Goal: Task Accomplishment & Management: Manage account settings

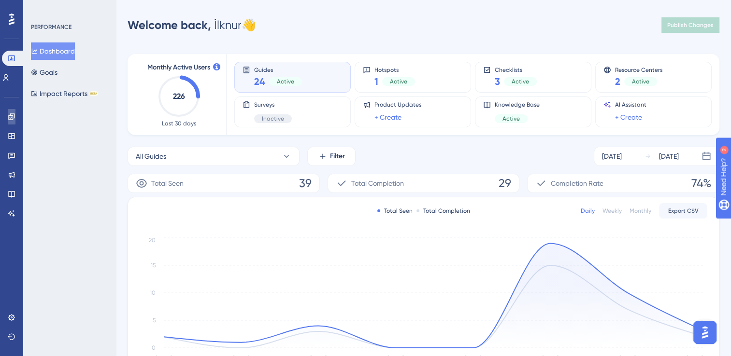
click at [13, 124] on link at bounding box center [12, 116] width 8 height 15
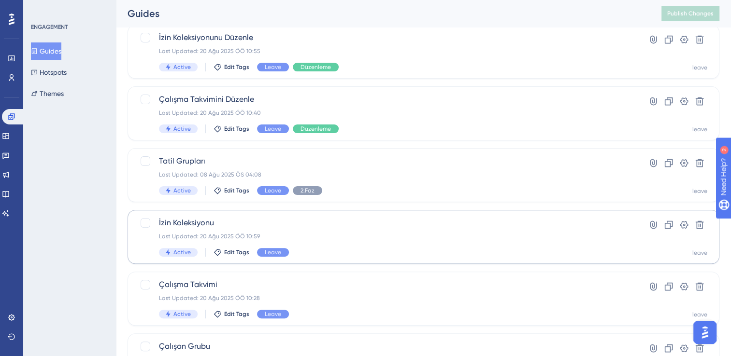
scroll to position [290, 0]
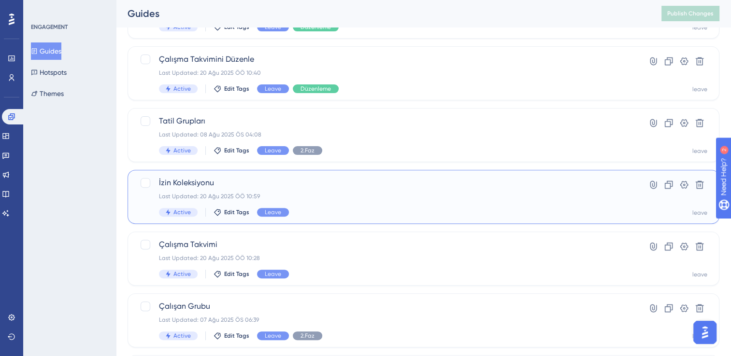
click at [325, 204] on div "İzin Koleksiyonu Last Updated: 20 Ağu 2025 ÖÖ 10:59 Active Edit Tags Leave" at bounding box center [385, 197] width 452 height 40
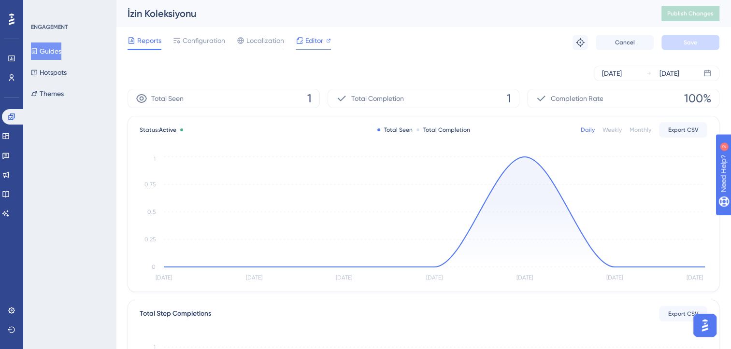
click at [305, 43] on span "Editor" at bounding box center [314, 41] width 18 height 12
click at [199, 44] on span "Configuration" at bounding box center [204, 41] width 43 height 12
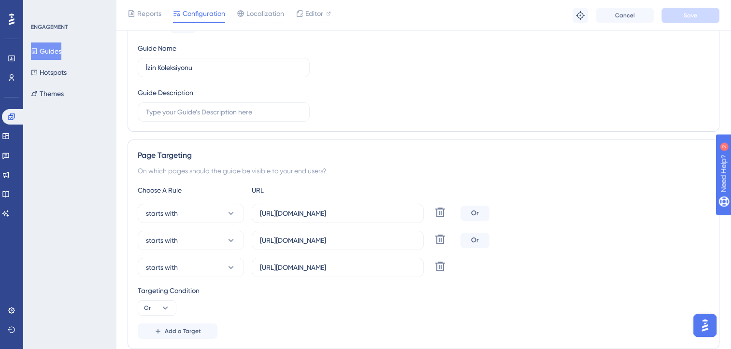
scroll to position [193, 0]
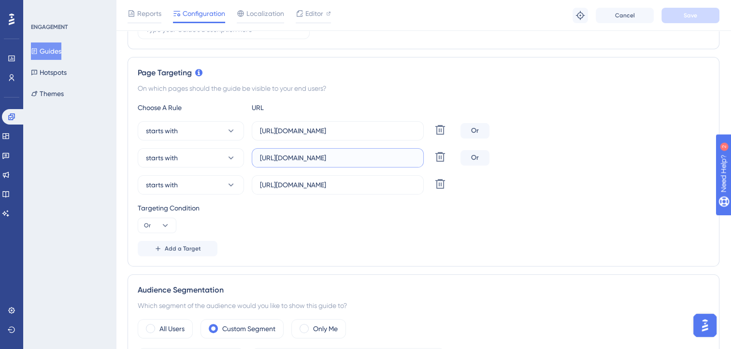
click at [343, 153] on input "https://leave.peakup.org/management/leave-rules/detail/" at bounding box center [338, 158] width 156 height 11
paste input "list"
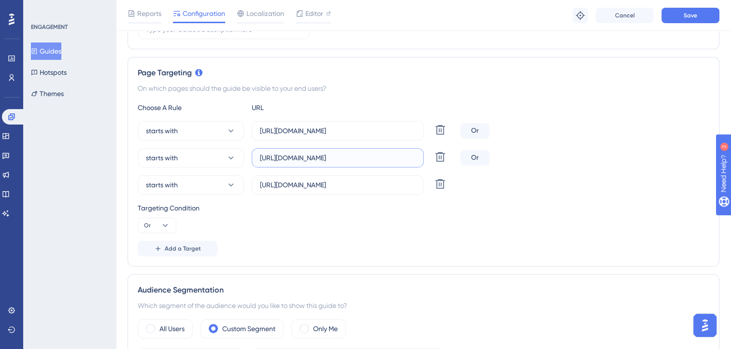
drag, startPoint x: 323, startPoint y: 157, endPoint x: 418, endPoint y: 157, distance: 95.2
click at [418, 157] on label "https://leave.peakup.org/management/leave-rules/list" at bounding box center [338, 157] width 172 height 19
click at [408, 157] on input "https://leave.peakup.org/management/leave-rules/list" at bounding box center [338, 158] width 156 height 11
click at [404, 158] on input "https://leave.peakup.org/management/leave-rules/list" at bounding box center [338, 158] width 156 height 11
drag, startPoint x: 405, startPoint y: 159, endPoint x: 360, endPoint y: 157, distance: 44.9
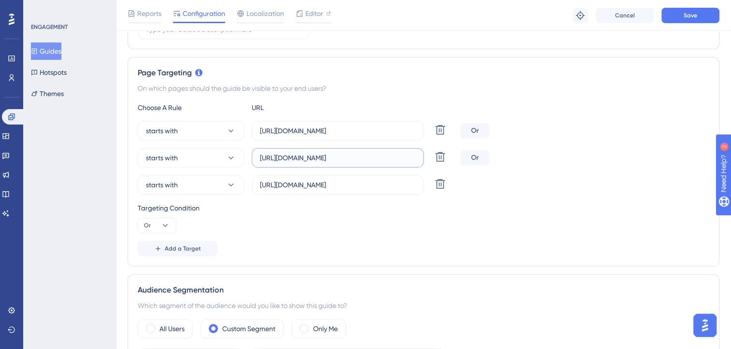
click at [427, 158] on div "starts with https://leave.peakup.org/management/leave-rules/list Delete" at bounding box center [297, 157] width 319 height 19
click at [354, 157] on input "https://leave.peakup.org/management/leave-rules/list" at bounding box center [338, 158] width 156 height 11
drag, startPoint x: 322, startPoint y: 157, endPoint x: 417, endPoint y: 158, distance: 95.7
click at [417, 158] on label "https://leave.peakup.org/management/leave-rules/list" at bounding box center [338, 157] width 172 height 19
type input "https://leave.peakup.org/management/leave-rules/list"
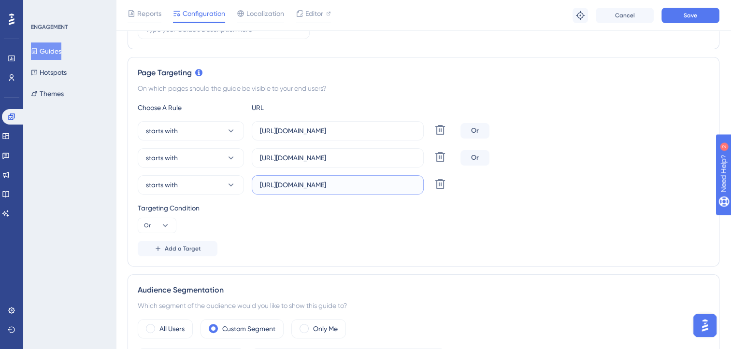
scroll to position [0, 40]
drag, startPoint x: 351, startPoint y: 184, endPoint x: 423, endPoint y: 185, distance: 72.5
click at [423, 185] on div "starts with https://leave.velocityapp.io/management/leave-rules/detail/ Delete" at bounding box center [297, 184] width 319 height 19
paste input "list"
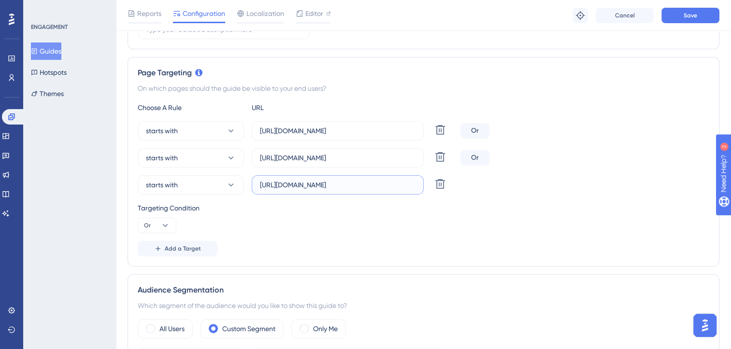
type input "https://leave.velocityapp.io/management/leave-rules/list"
click at [479, 198] on div "Choose A Rule URL starts with https://leave-dev.peakup.org/management/leave-rul…" at bounding box center [423, 179] width 571 height 155
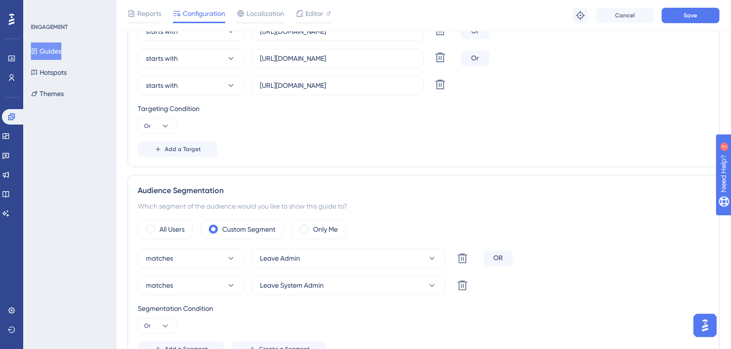
scroll to position [242, 0]
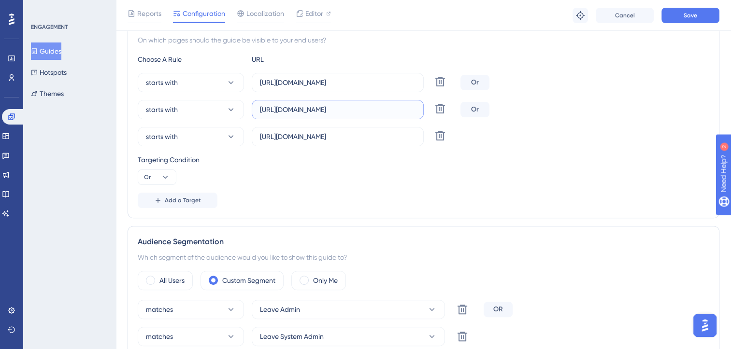
click at [330, 108] on input "https://leave.peakup.org/management/leave-rules/list" at bounding box center [338, 109] width 156 height 11
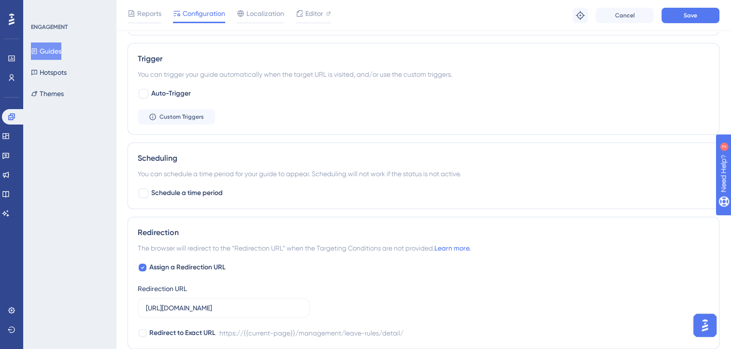
scroll to position [676, 0]
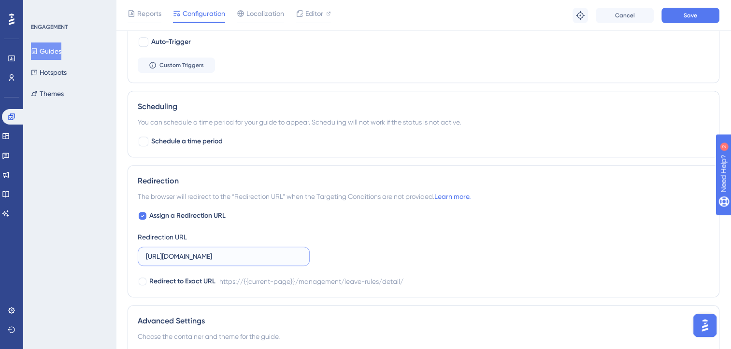
click at [240, 258] on input "https://leave.peakup.org/management/leave-rules/detail/" at bounding box center [224, 256] width 156 height 11
paste input "list"
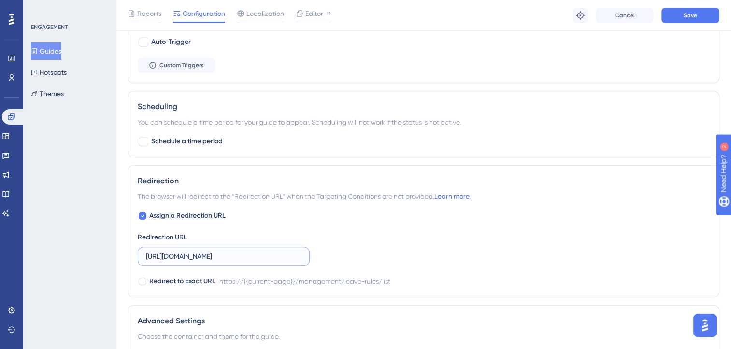
type input "https://leave.peakup.org/management/leave-rules/list"
click at [424, 243] on div "Assign a Redirection URL Redirection URL https://leave.peakup.org/management/le…" at bounding box center [423, 248] width 571 height 77
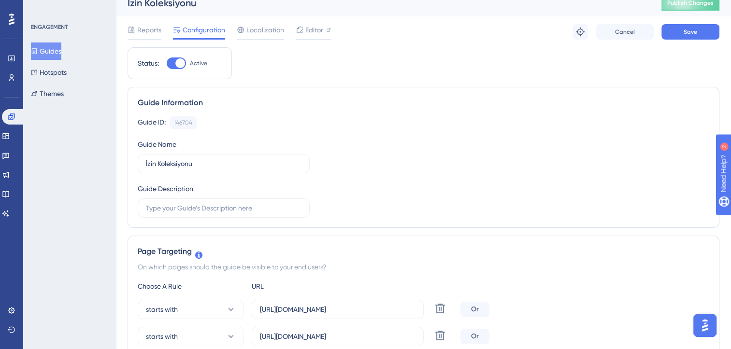
scroll to position [0, 0]
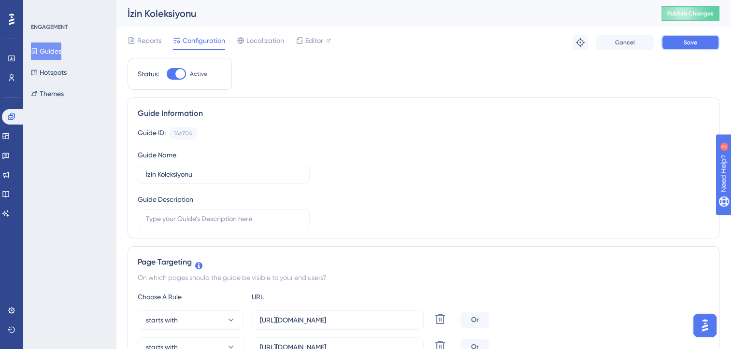
click at [674, 42] on button "Save" at bounding box center [690, 42] width 58 height 15
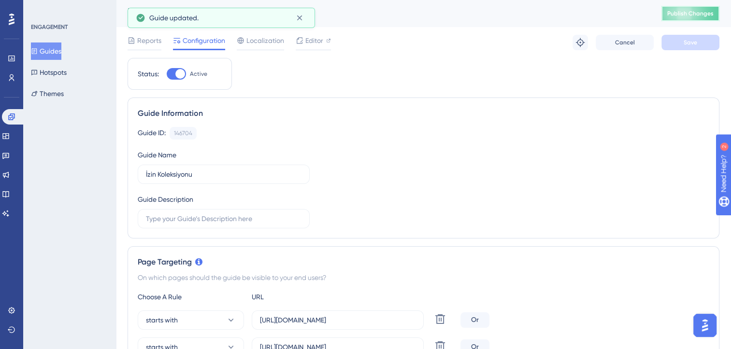
click at [690, 15] on button "Publish Changes" at bounding box center [690, 13] width 58 height 15
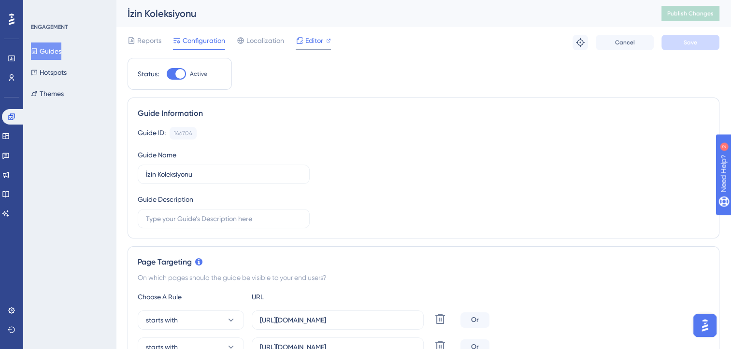
click at [315, 40] on span "Editor" at bounding box center [314, 41] width 18 height 12
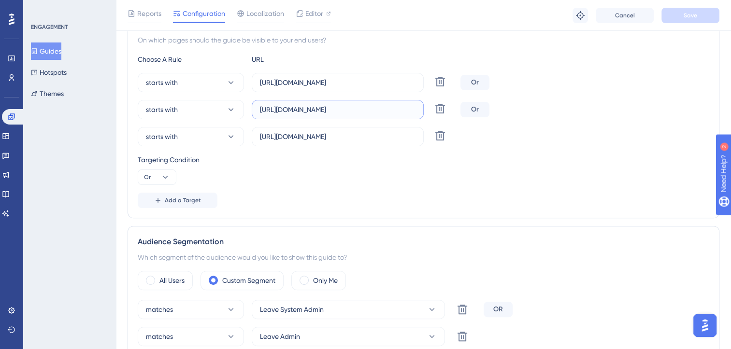
scroll to position [0, 19]
drag, startPoint x: 356, startPoint y: 109, endPoint x: 418, endPoint y: 109, distance: 61.8
click at [418, 109] on label "https://leave.peakup.org/management/leave-rules/list" at bounding box center [338, 109] width 172 height 19
drag, startPoint x: 392, startPoint y: 78, endPoint x: 419, endPoint y: 81, distance: 26.7
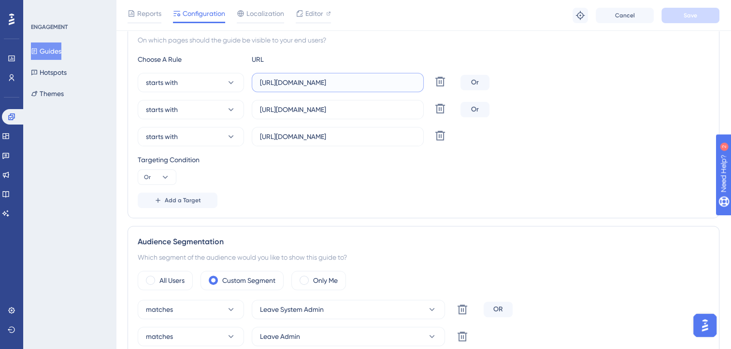
click at [419, 81] on label "https://leave-dev.peakup.org/management/leave-rules/detail/" at bounding box center [338, 82] width 172 height 19
click at [402, 81] on input "https://leave-dev.peakup.org/management/leave-rules/detail/" at bounding box center [338, 82] width 156 height 11
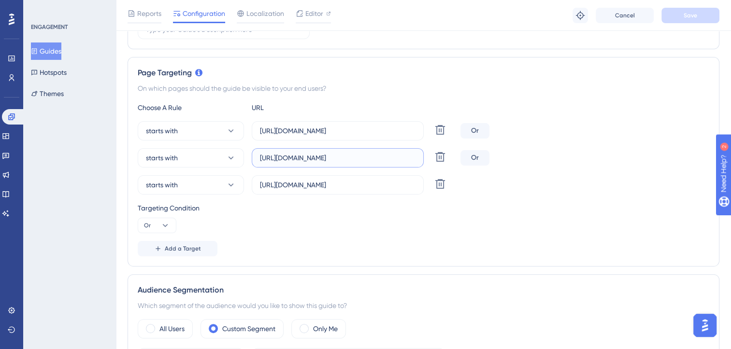
scroll to position [0, 19]
drag, startPoint x: 342, startPoint y: 157, endPoint x: 423, endPoint y: 159, distance: 80.2
click at [423, 159] on label "https://leave.peakup.org/management/leave-rules/list" at bounding box center [338, 157] width 172 height 19
drag, startPoint x: 357, startPoint y: 131, endPoint x: 418, endPoint y: 134, distance: 61.4
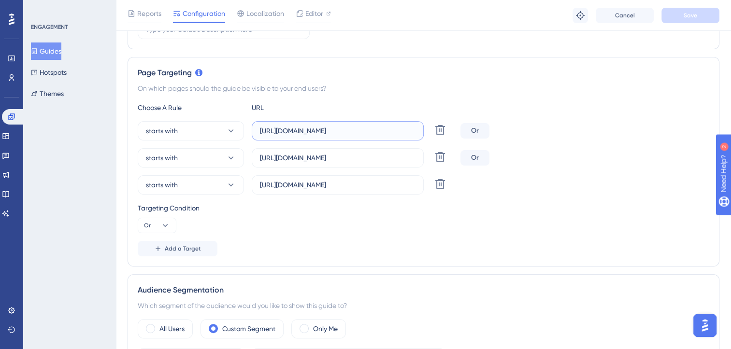
click at [418, 134] on label "https://leave-dev.peakup.org/management/leave-rules/detail/" at bounding box center [338, 130] width 172 height 19
paste input "list"
click at [441, 130] on icon at bounding box center [440, 130] width 10 height 10
type input "https://leave.peakup.org/management/leave-rules/list"
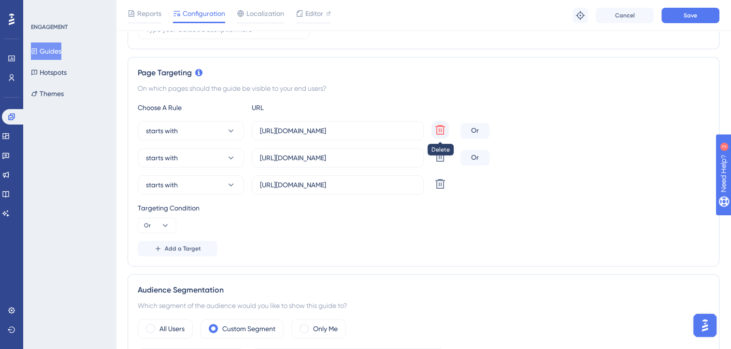
type input "https://leave.velocityapp.io/management/leave-rules/list"
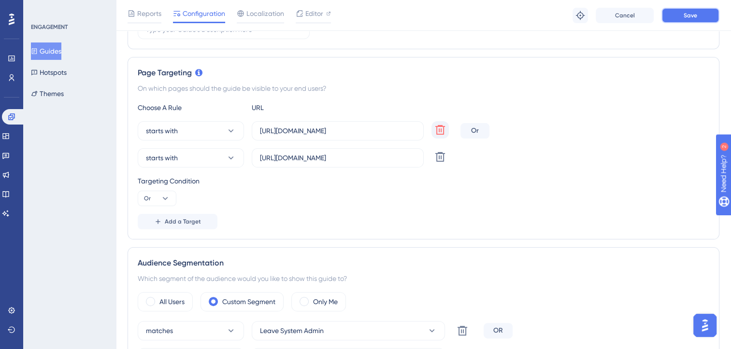
click at [681, 18] on button "Save" at bounding box center [690, 15] width 58 height 15
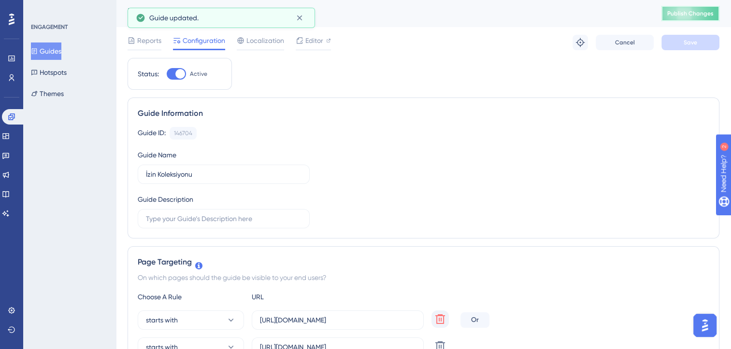
click at [682, 18] on button "Publish Changes" at bounding box center [690, 13] width 58 height 15
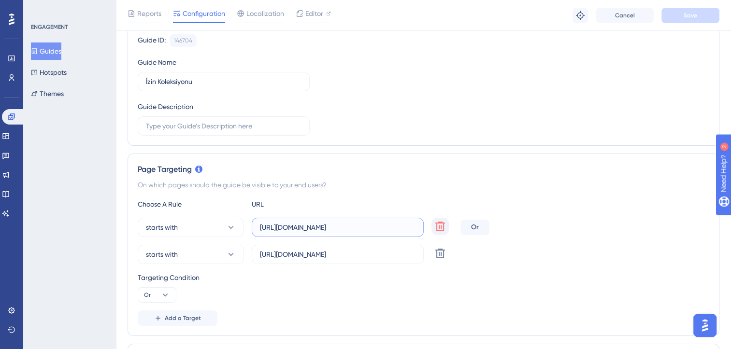
scroll to position [0, 19]
drag, startPoint x: 360, startPoint y: 225, endPoint x: 414, endPoint y: 227, distance: 54.2
click at [414, 227] on input "https://leave.peakup.org/management/leave-rules/list" at bounding box center [338, 227] width 156 height 11
click at [374, 192] on div "Page Targeting On which pages should the guide be visible to your end users? Ch…" at bounding box center [424, 245] width 592 height 183
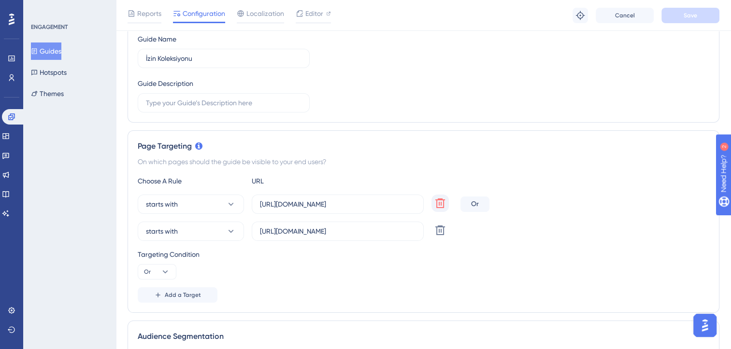
scroll to position [0, 0]
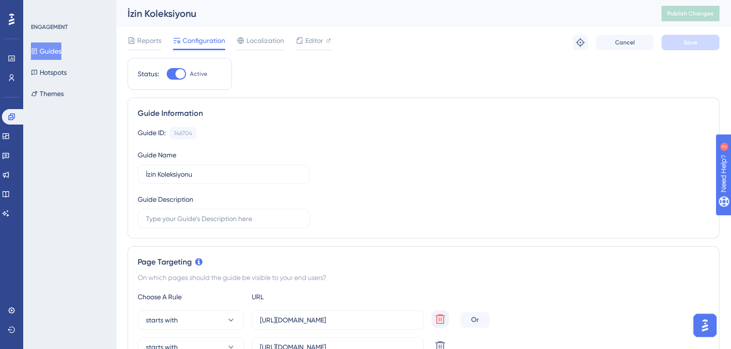
click at [56, 49] on button "Guides" at bounding box center [46, 51] width 30 height 17
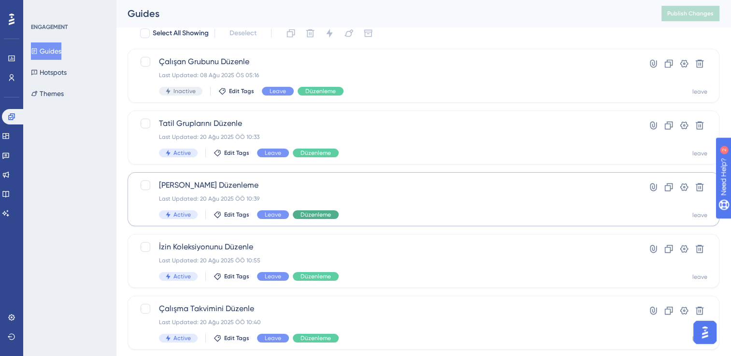
scroll to position [97, 0]
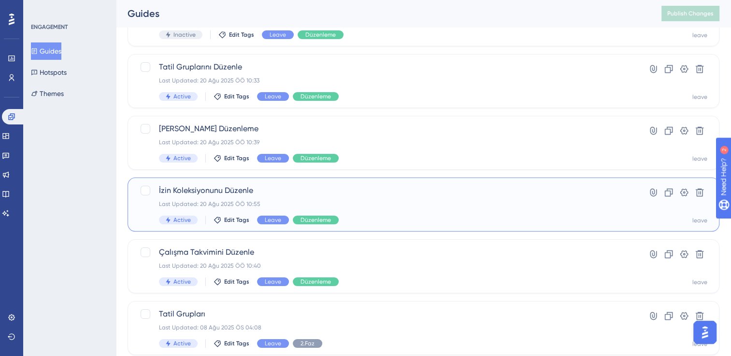
click at [342, 207] on div "Last Updated: 20 Ağu 2025 ÖÖ 10:55" at bounding box center [385, 204] width 452 height 8
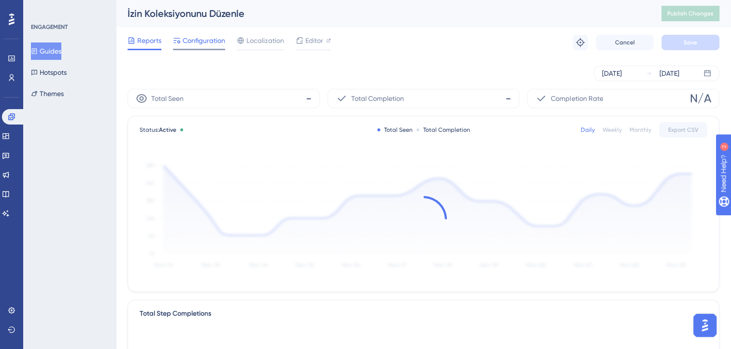
click at [202, 38] on span "Configuration" at bounding box center [204, 41] width 43 height 12
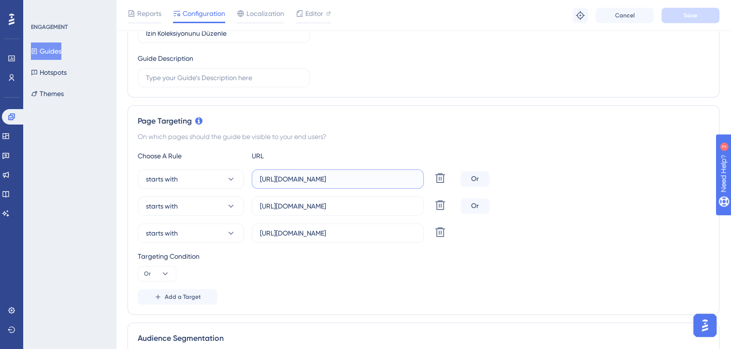
scroll to position [0, 46]
drag, startPoint x: 356, startPoint y: 175, endPoint x: 428, endPoint y: 176, distance: 72.0
click at [428, 176] on div "starts with https://leave-dev.peakup.org/management/leave-rules/detail/ Delete" at bounding box center [297, 179] width 319 height 19
click at [418, 178] on label "https://leave-dev.peakup.org/management/leave-rules/detail/" at bounding box center [338, 179] width 172 height 19
click at [415, 178] on input "https://leave-dev.peakup.org/management/leave-rules/detail/" at bounding box center [338, 179] width 156 height 11
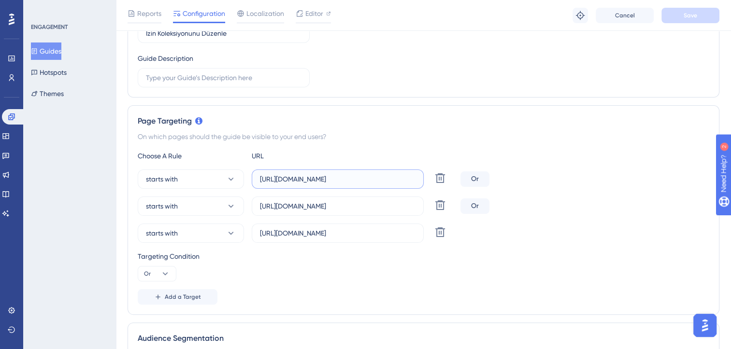
scroll to position [0, 0]
click at [440, 178] on icon at bounding box center [440, 178] width 12 height 12
type input "https://leave.velocityapp.io/management/leave-rules/detail/"
type input "https://leave.peakup.org/management/leave-rules/detail/"
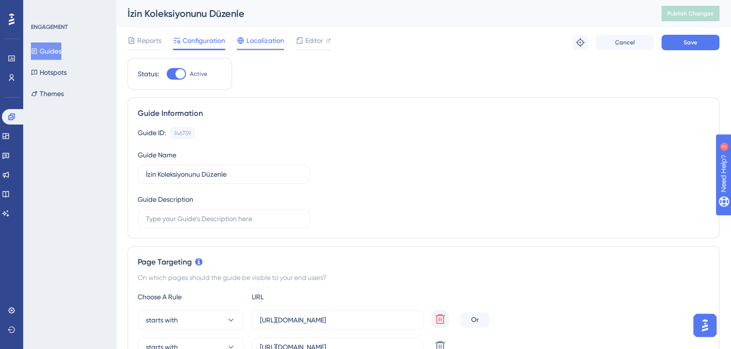
click at [256, 39] on span "Localization" at bounding box center [265, 41] width 38 height 12
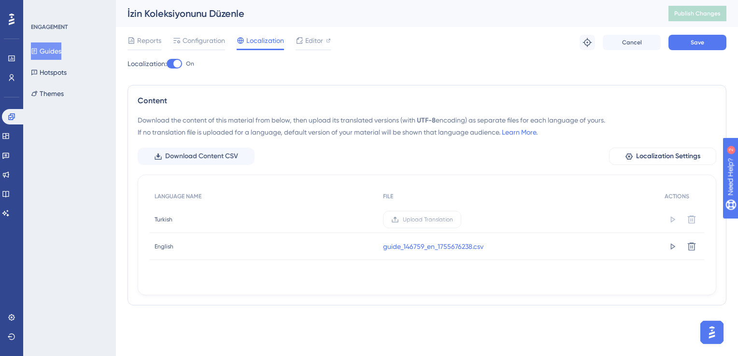
click at [176, 67] on div at bounding box center [174, 64] width 15 height 10
click at [167, 64] on input "On" at bounding box center [166, 64] width 0 height 0
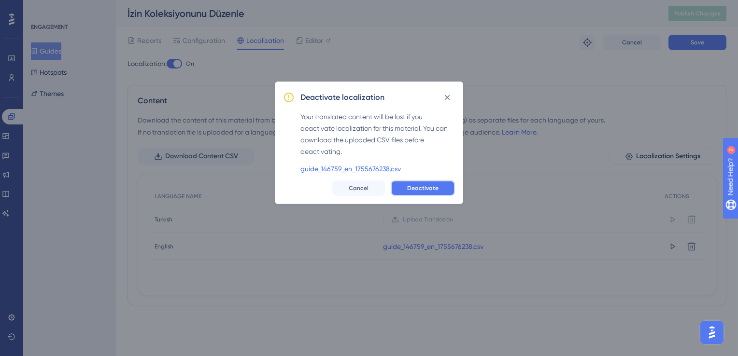
click at [418, 190] on span "Deactivate" at bounding box center [422, 189] width 31 height 8
checkbox input "false"
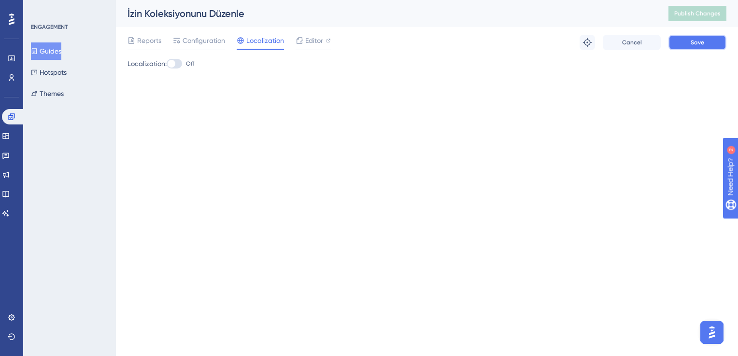
click at [684, 41] on button "Save" at bounding box center [698, 42] width 58 height 15
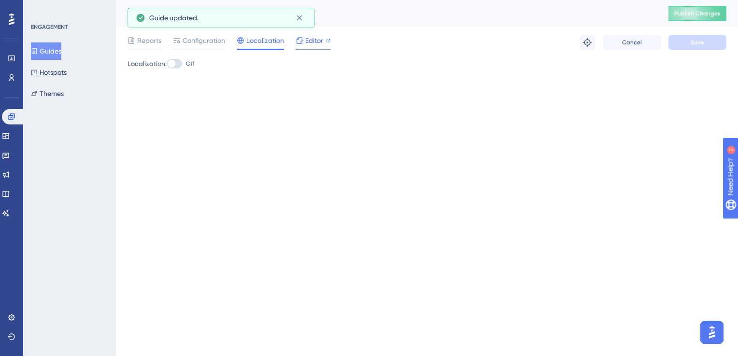
click at [310, 38] on span "Editor" at bounding box center [314, 41] width 18 height 12
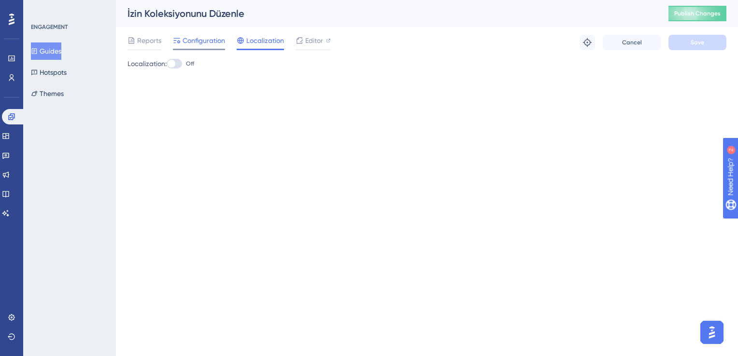
click at [205, 40] on span "Configuration" at bounding box center [204, 41] width 43 height 12
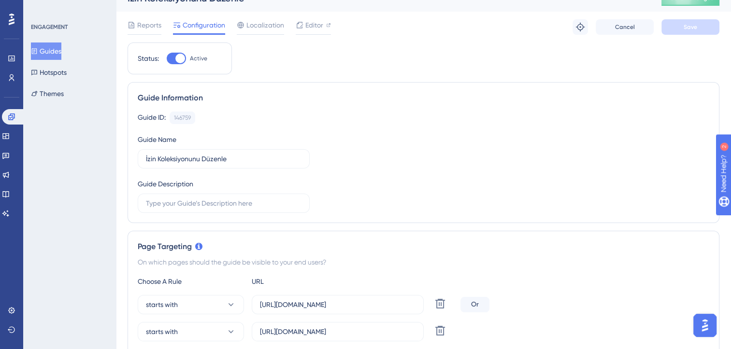
scroll to position [145, 0]
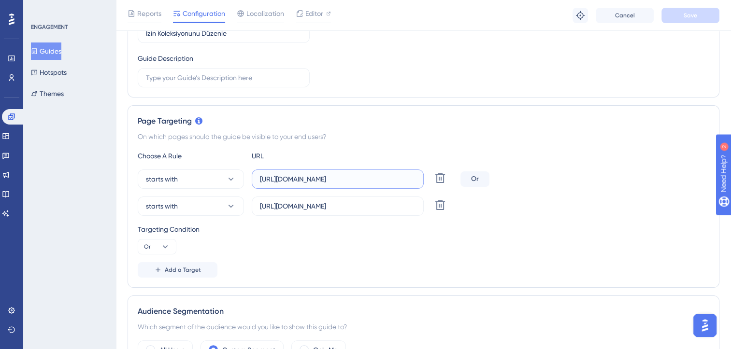
click at [385, 181] on input "https://leave.velocityapp.io/management/leave-rules/detail/" at bounding box center [338, 179] width 156 height 11
click at [384, 208] on input "https://leave.peakup.org/management/leave-rules/detail/" at bounding box center [338, 206] width 156 height 11
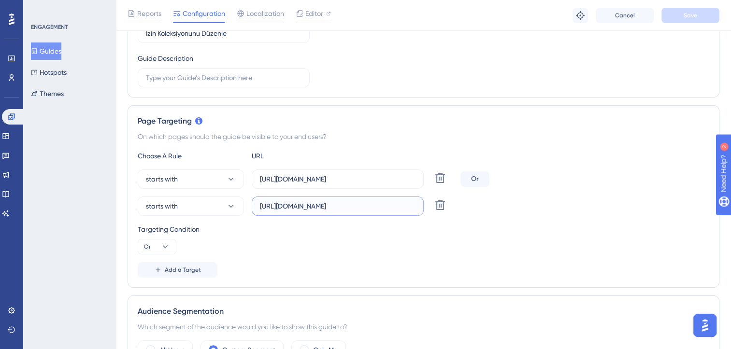
click at [384, 208] on input "https://leave.peakup.org/management/leave-rules/detail/" at bounding box center [338, 206] width 156 height 11
paste input "list"
drag, startPoint x: 373, startPoint y: 207, endPoint x: 244, endPoint y: 204, distance: 128.5
click at [244, 204] on div "starts with https://leave.peakup.org/management/leave-rules/list Delete" at bounding box center [297, 206] width 319 height 19
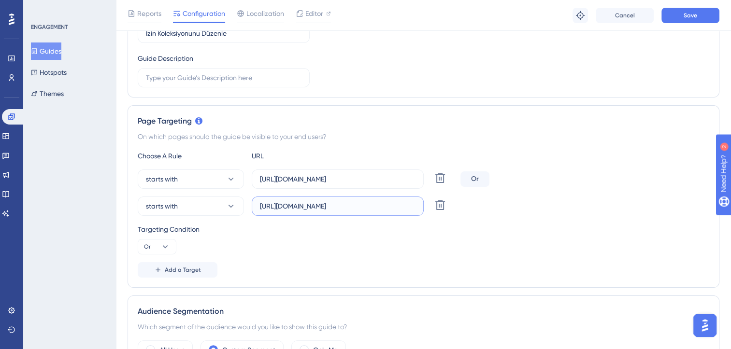
click at [371, 206] on input "https://leave.peakup.org/management/leave-rules/list" at bounding box center [338, 206] width 156 height 11
drag, startPoint x: 343, startPoint y: 206, endPoint x: 418, endPoint y: 207, distance: 74.9
click at [418, 207] on label "https://leave.peakup.org/management/leave-rules/list" at bounding box center [338, 206] width 172 height 19
type input "https://leave.peakup.org/management/leave-rules/list"
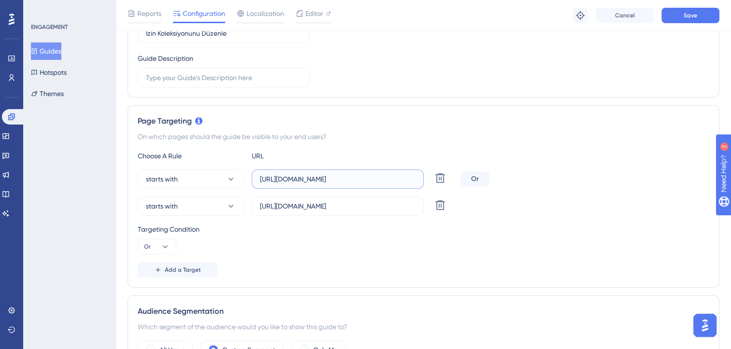
scroll to position [0, 0]
drag, startPoint x: 352, startPoint y: 179, endPoint x: 429, endPoint y: 180, distance: 77.3
click at [429, 180] on div "starts with https://leave.velocityapp.io/management/leave-rules/detail/ Delete" at bounding box center [297, 179] width 319 height 19
paste input "list"
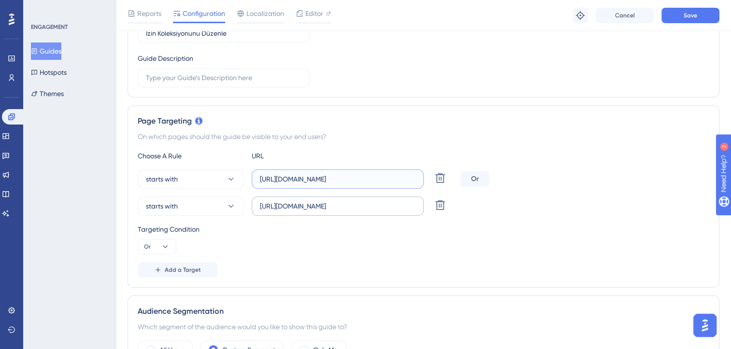
type input "https://leave.velocityapp.io/management/leave-rules/list"
click at [361, 201] on input "https://leave.peakup.org/management/leave-rules/list" at bounding box center [338, 206] width 156 height 11
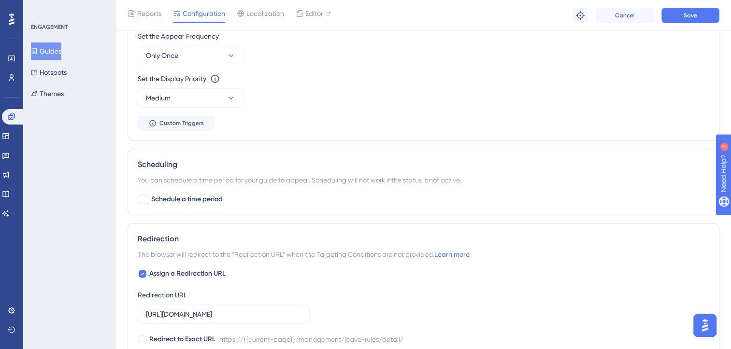
scroll to position [773, 0]
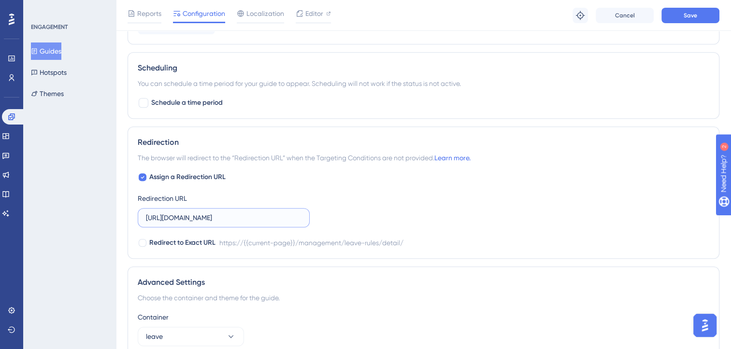
click at [254, 216] on input "https://leave.peakup.org/management/leave-rules/detail/" at bounding box center [224, 218] width 156 height 11
paste input "list"
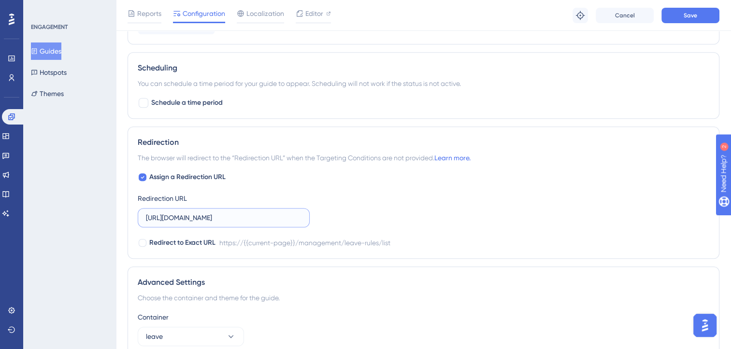
type input "https://leave.peakup.org/management/leave-rules/list"
click at [420, 204] on div "Assign a Redirection URL Redirection URL https://leave.peakup.org/management/le…" at bounding box center [423, 209] width 571 height 77
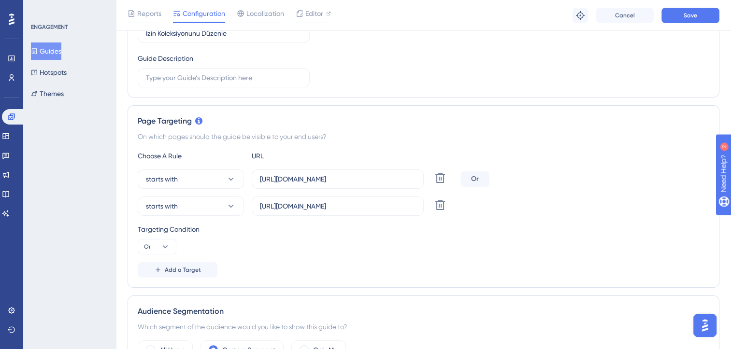
scroll to position [0, 0]
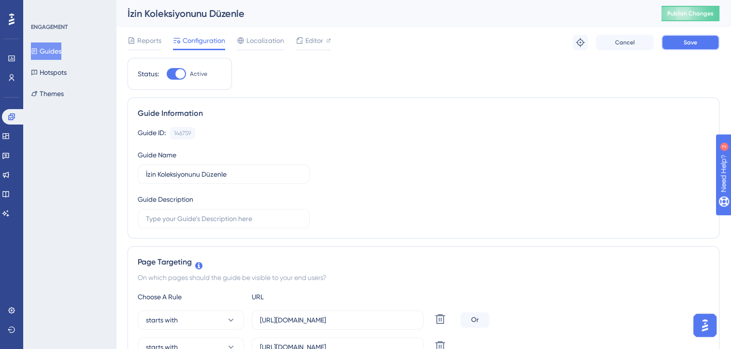
click at [703, 48] on button "Save" at bounding box center [690, 42] width 58 height 15
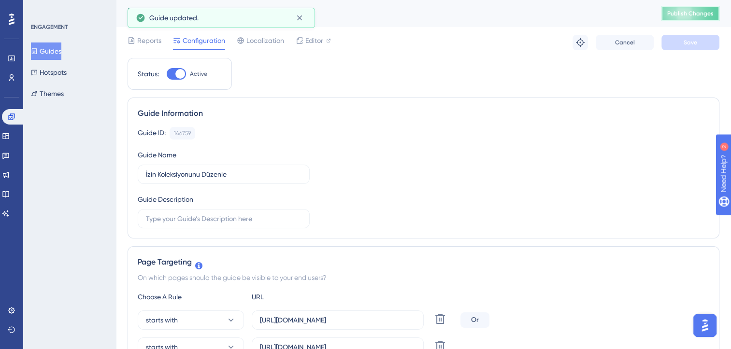
click at [690, 19] on button "Publish Changes" at bounding box center [690, 13] width 58 height 15
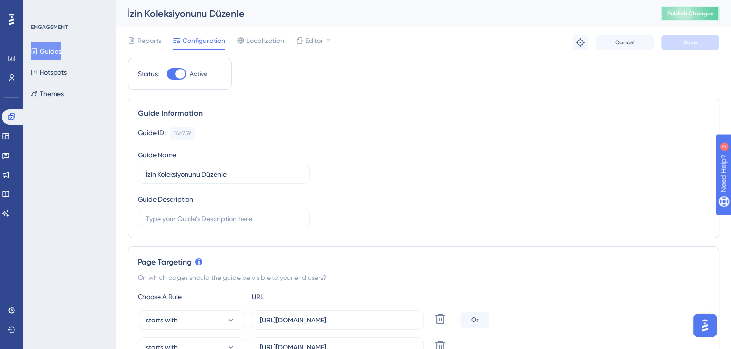
click at [683, 11] on span "Publish Changes" at bounding box center [690, 14] width 46 height 8
click at [10, 78] on icon at bounding box center [12, 78] width 8 height 8
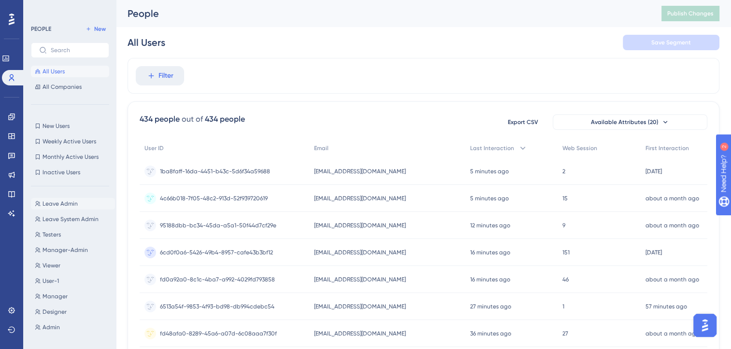
click at [66, 207] on span "Leave Admin" at bounding box center [60, 204] width 35 height 8
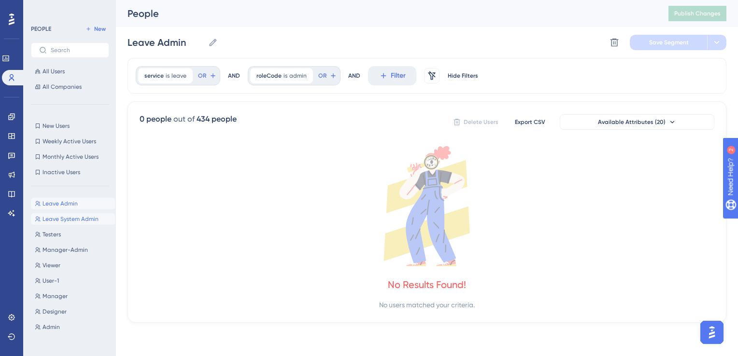
click at [67, 223] on span "Leave System Admin" at bounding box center [71, 219] width 56 height 8
type input "Leave System Admin"
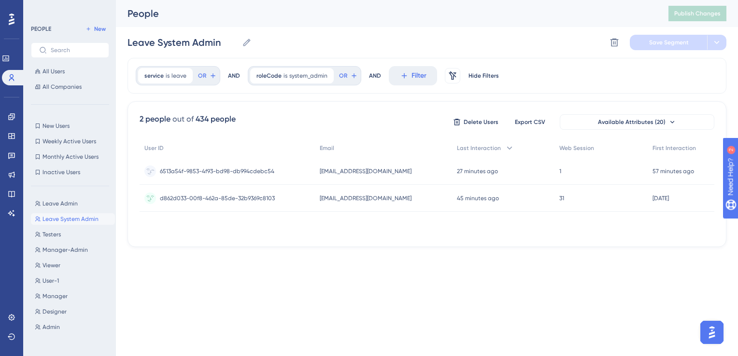
click at [604, 168] on div "1 1" at bounding box center [601, 171] width 93 height 27
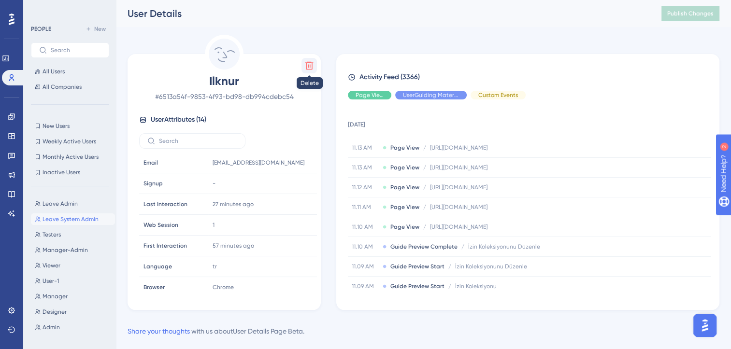
click at [307, 67] on icon at bounding box center [309, 66] width 10 height 10
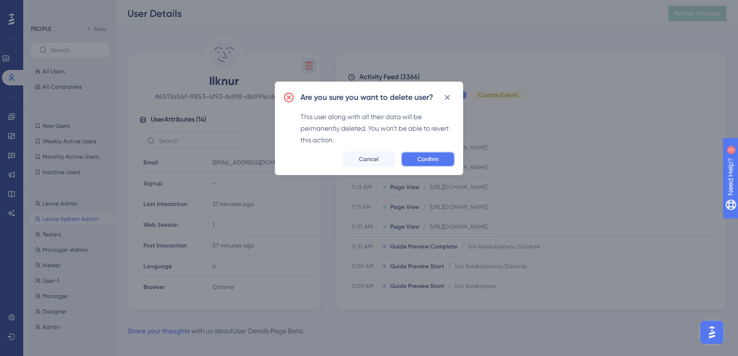
click at [444, 160] on button "Confirm" at bounding box center [428, 159] width 54 height 15
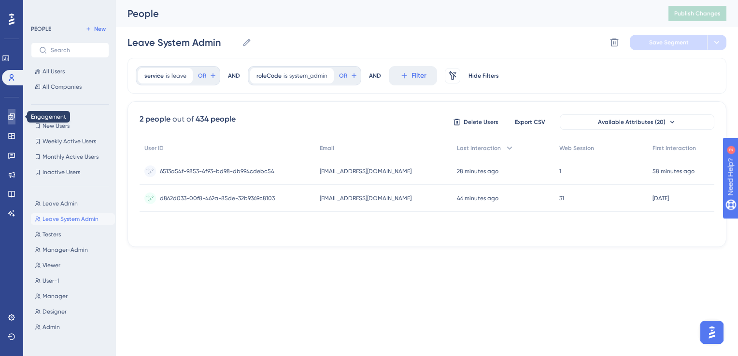
click at [13, 114] on icon at bounding box center [11, 117] width 6 height 6
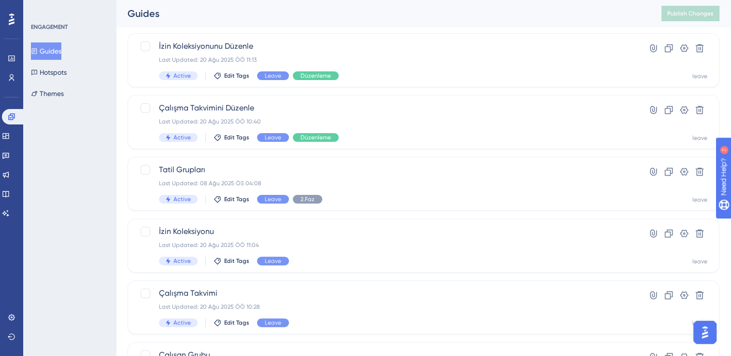
scroll to position [242, 0]
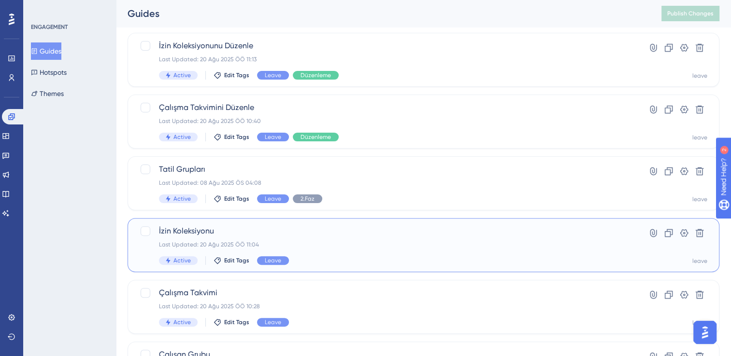
click at [388, 241] on div "Last Updated: 20 Ağu 2025 ÖÖ 11:04" at bounding box center [385, 245] width 452 height 8
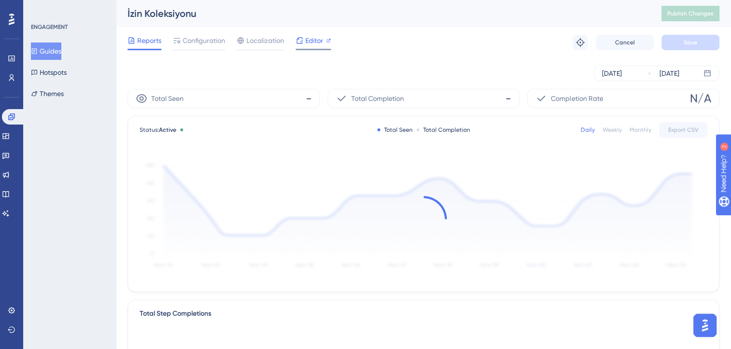
click at [310, 40] on span "Editor" at bounding box center [314, 41] width 18 height 12
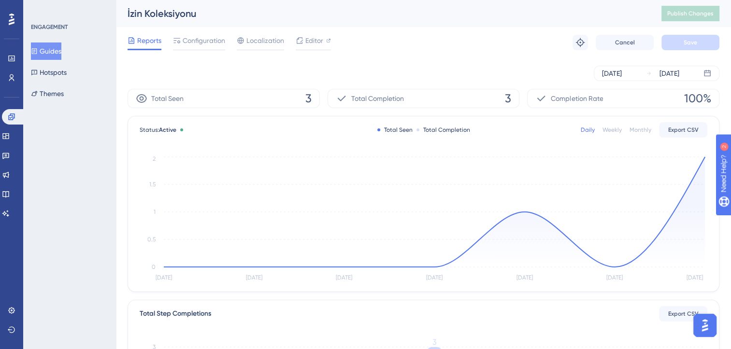
click at [53, 46] on button "Guides" at bounding box center [46, 51] width 30 height 17
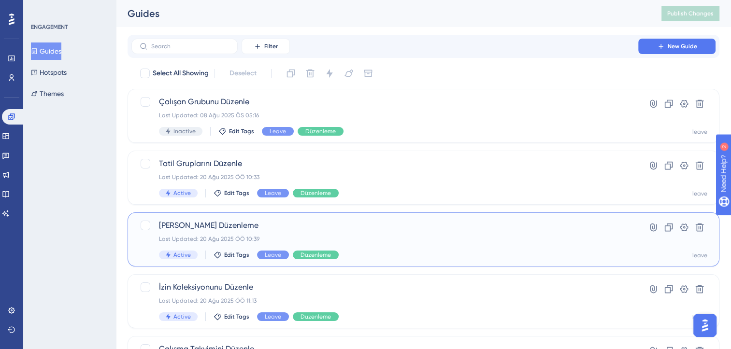
click at [356, 236] on div "Last Updated: 20 Ağu 2025 ÖÖ 10:39" at bounding box center [385, 239] width 452 height 8
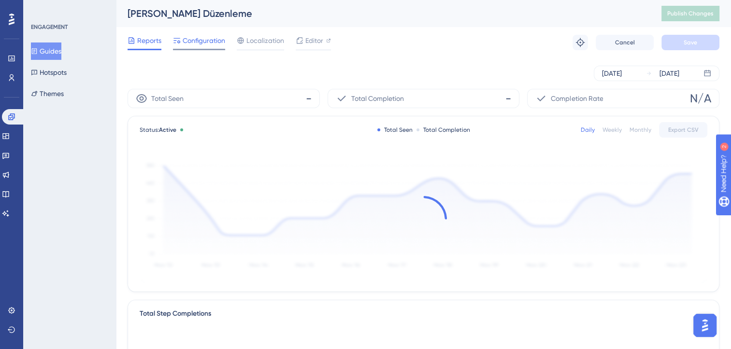
click at [221, 39] on span "Configuration" at bounding box center [204, 41] width 43 height 12
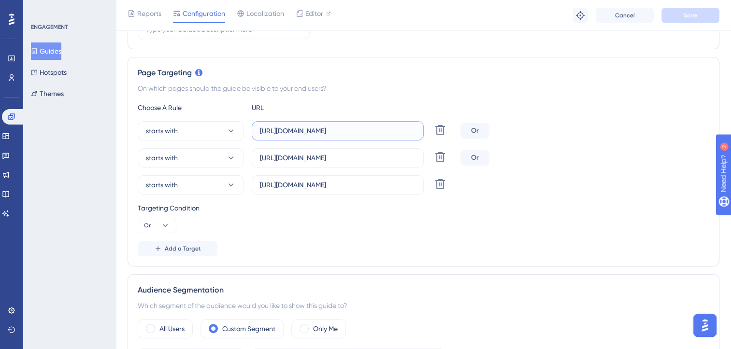
scroll to position [0, 43]
drag, startPoint x: 354, startPoint y: 131, endPoint x: 425, endPoint y: 129, distance: 71.0
click at [425, 129] on div "starts with https://leave-dev.peakup.org/management/approval-flow/list Delete" at bounding box center [297, 130] width 319 height 19
drag, startPoint x: 387, startPoint y: 156, endPoint x: 424, endPoint y: 152, distance: 37.3
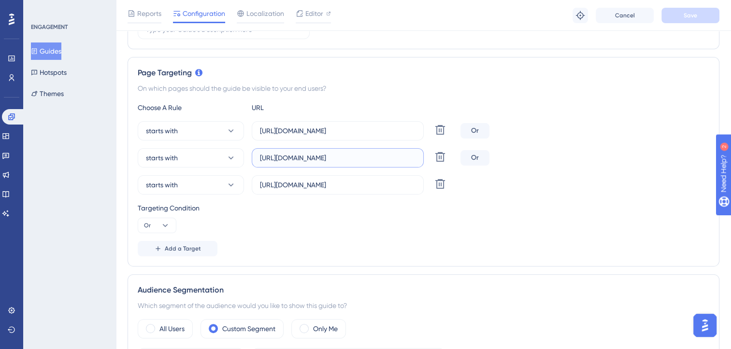
click at [424, 152] on div "starts with https://leave.velocityapp.io/management/approval-flow/list Delete" at bounding box center [297, 157] width 319 height 19
drag, startPoint x: 377, startPoint y: 182, endPoint x: 426, endPoint y: 179, distance: 48.4
click at [426, 179] on div "starts with https://leave.peakup.org/management/approval-flow/list Delete" at bounding box center [297, 184] width 319 height 19
click at [407, 89] on div "On which pages should the guide be visible to your end users?" at bounding box center [423, 89] width 571 height 12
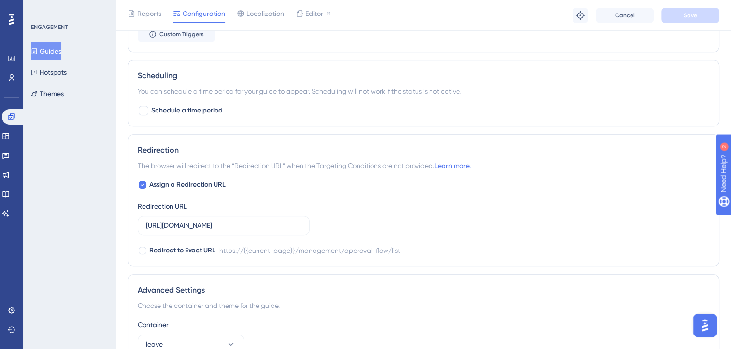
scroll to position [725, 0]
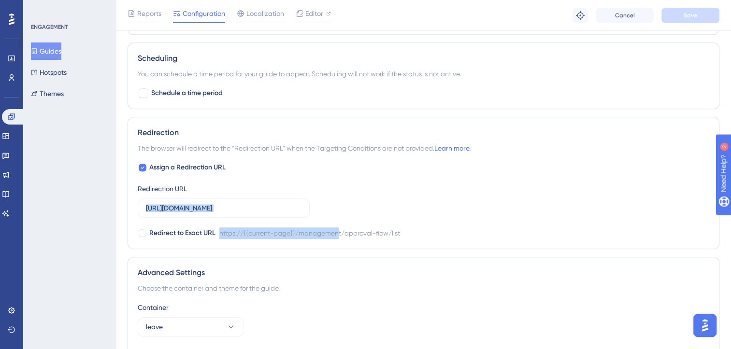
drag, startPoint x: 255, startPoint y: 202, endPoint x: 340, endPoint y: 204, distance: 84.6
click at [340, 204] on div "Assign a Redirection URL Redirection URL https://leave.velocityapp.io/managemen…" at bounding box center [423, 200] width 571 height 77
drag, startPoint x: 340, startPoint y: 204, endPoint x: 304, endPoint y: 202, distance: 35.3
click at [304, 202] on label "https://leave.velocityapp.io/management/approval-flow/list" at bounding box center [224, 208] width 172 height 19
click at [301, 203] on input "https://leave.velocityapp.io/management/approval-flow/list" at bounding box center [224, 208] width 156 height 11
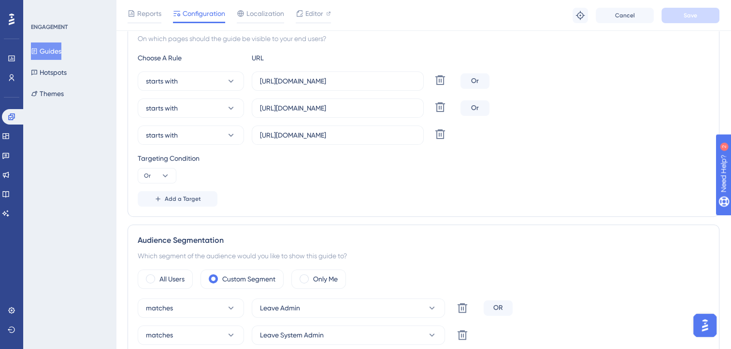
scroll to position [242, 0]
click at [353, 131] on input "https://leave.peakup.org/management/approval-flow/list" at bounding box center [338, 136] width 156 height 11
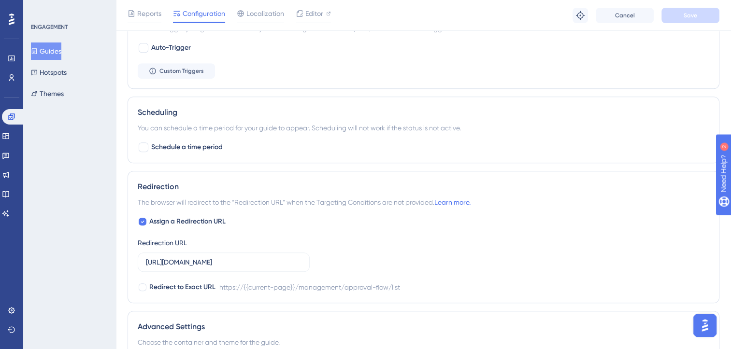
scroll to position [773, 0]
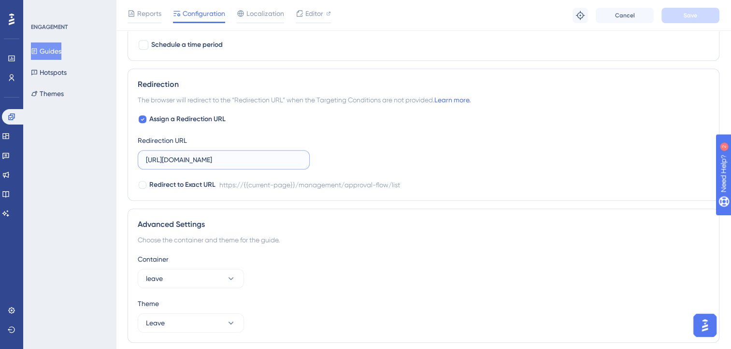
click at [242, 161] on input "https://leave.velocityapp.io/management/approval-flow/list" at bounding box center [224, 160] width 156 height 11
paste input "peakup.org"
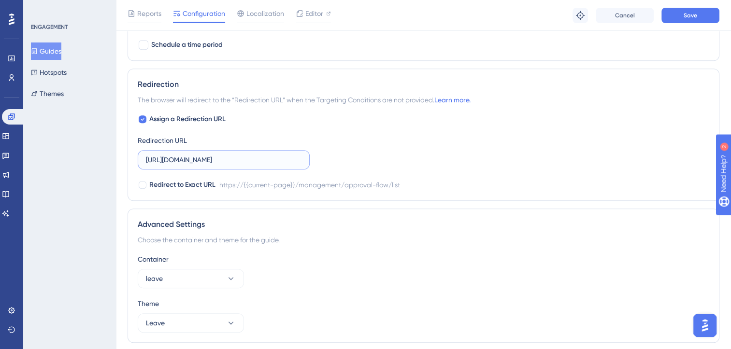
type input "https://leave.peakup.org/management/approval-flow/list"
click at [522, 150] on div "Assign a Redirection URL Redirection URL https://leave.peakup.org/management/ap…" at bounding box center [423, 152] width 571 height 77
click at [667, 15] on button "Save" at bounding box center [690, 15] width 58 height 15
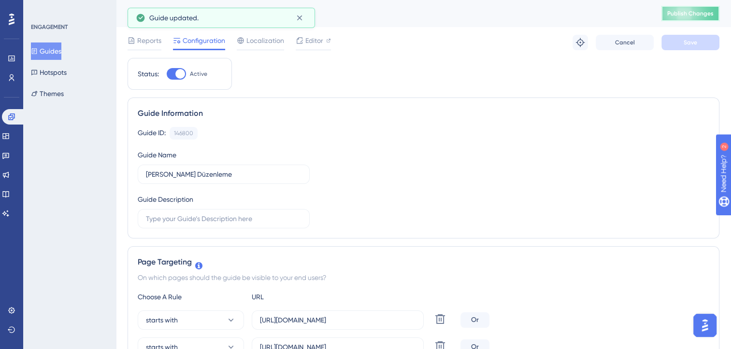
click at [684, 18] on button "Publish Changes" at bounding box center [690, 13] width 58 height 15
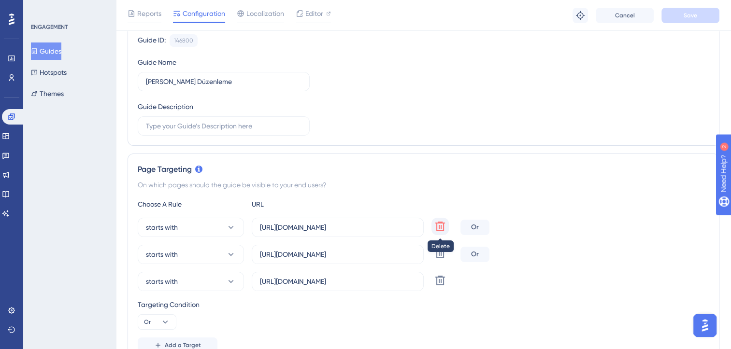
click at [440, 222] on icon at bounding box center [440, 227] width 10 height 10
type input "https://leave.velocityapp.io/management/approval-flow/list"
type input "https://leave.peakup.org/management/approval-flow/list"
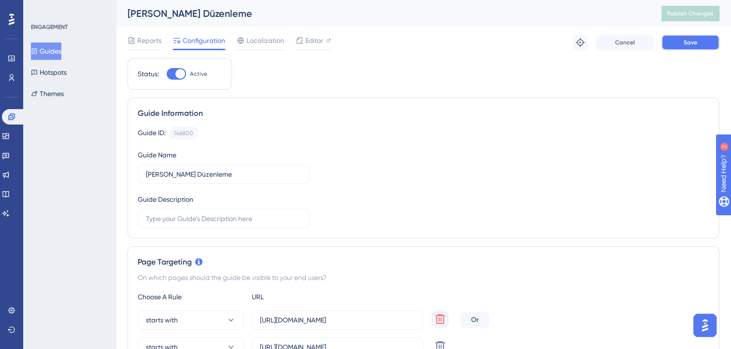
click at [676, 44] on button "Save" at bounding box center [690, 42] width 58 height 15
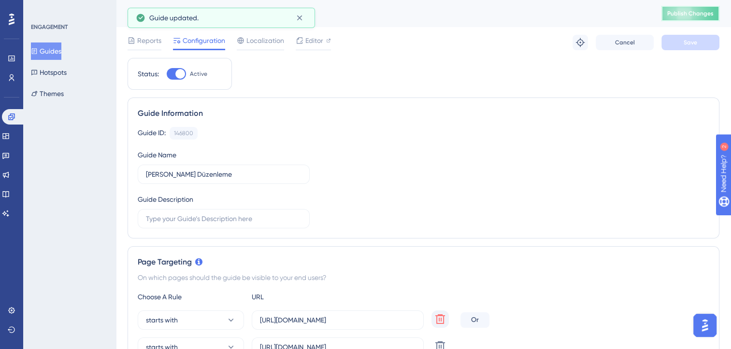
click at [700, 12] on span "Publish Changes" at bounding box center [690, 14] width 46 height 8
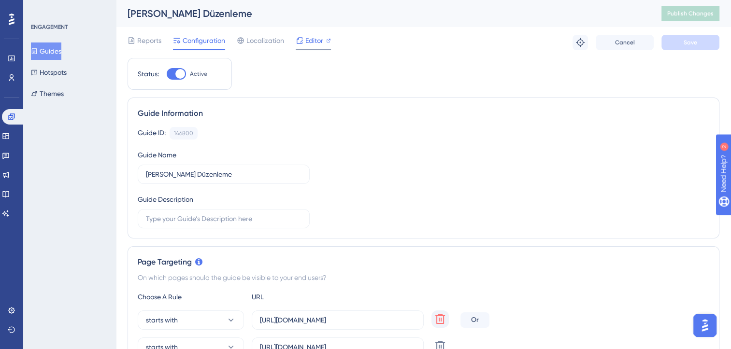
click at [304, 43] on div "Editor" at bounding box center [313, 41] width 35 height 12
click at [47, 51] on button "Guides" at bounding box center [46, 51] width 30 height 17
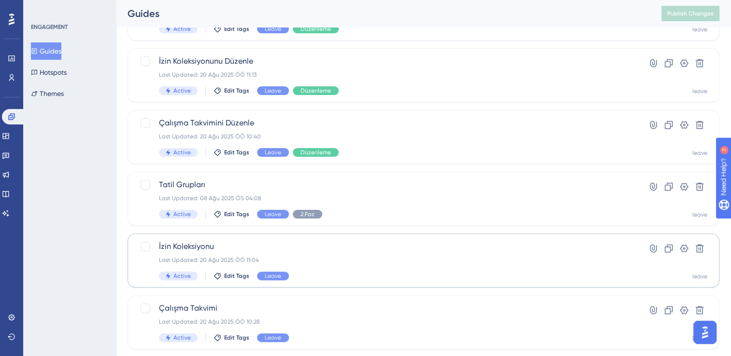
scroll to position [242, 0]
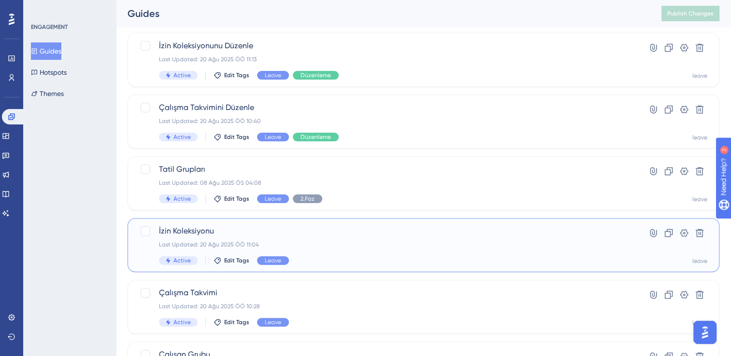
click at [361, 238] on div "İzin Koleksiyonu Last Updated: 20 Ağu 2025 ÖÖ 11:04 Active Edit Tags Leave" at bounding box center [385, 246] width 452 height 40
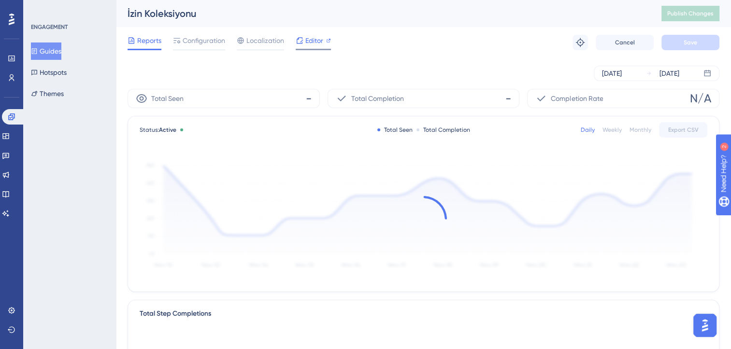
click at [306, 42] on span "Editor" at bounding box center [314, 41] width 18 height 12
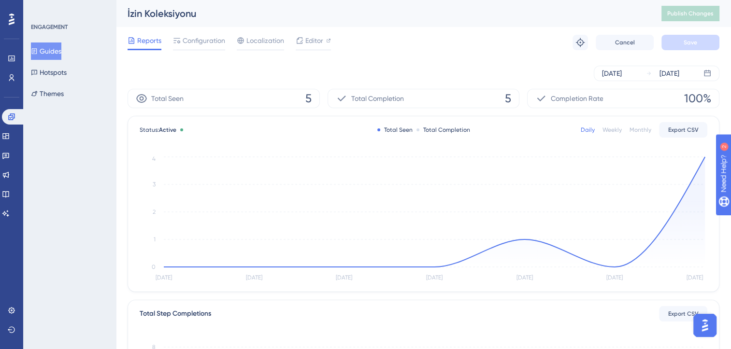
click at [55, 50] on button "Guides" at bounding box center [46, 51] width 30 height 17
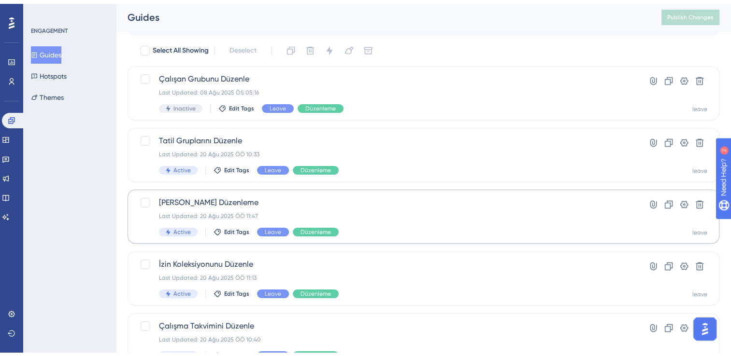
scroll to position [48, 0]
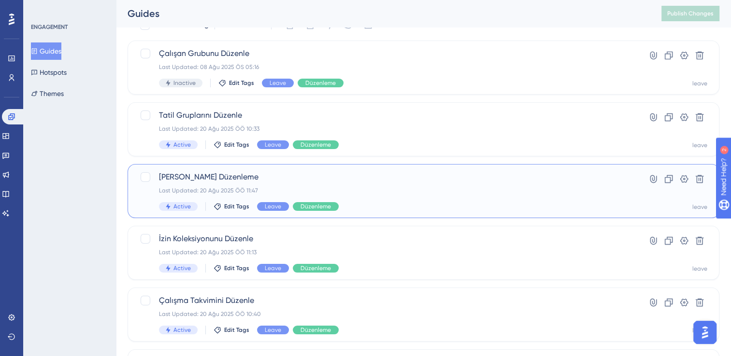
click at [363, 189] on div "Last Updated: 20 Ağu 2025 ÖÖ 11:47" at bounding box center [385, 191] width 452 height 8
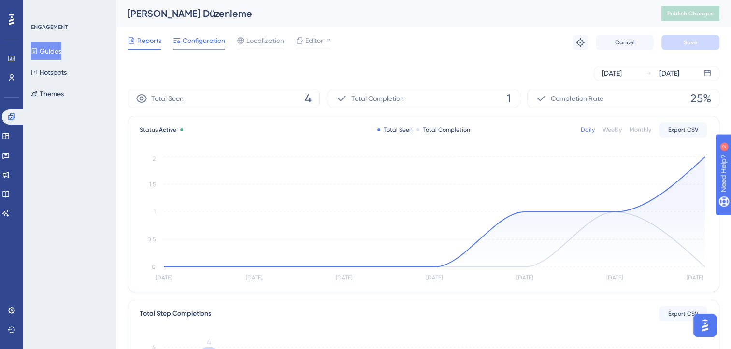
click at [224, 37] on span "Configuration" at bounding box center [204, 41] width 43 height 12
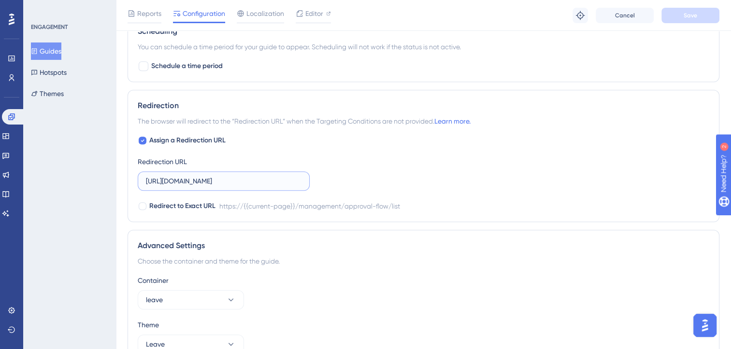
scroll to position [0, 28]
drag, startPoint x: 272, startPoint y: 177, endPoint x: 317, endPoint y: 178, distance: 44.9
click at [317, 178] on div "Assign a Redirection URL Redirection URL https://leave.peakup.org/management/ap…" at bounding box center [423, 173] width 571 height 77
click at [323, 175] on div "Assign a Redirection URL Redirection URL https://leave.peakup.org/management/ap…" at bounding box center [423, 173] width 571 height 77
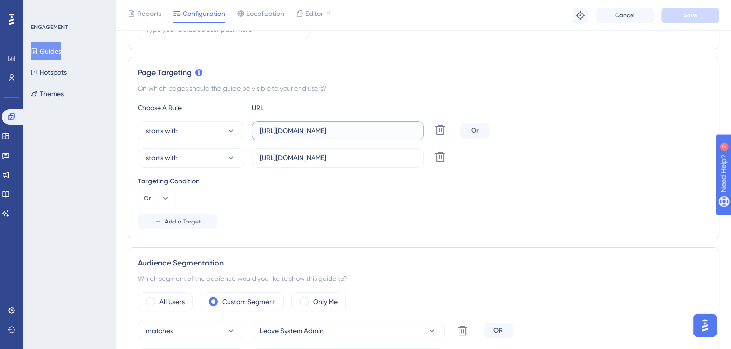
scroll to position [0, 36]
drag, startPoint x: 371, startPoint y: 133, endPoint x: 416, endPoint y: 132, distance: 44.9
click at [416, 132] on label "https://leave.velocityapp.io/management/approval-flow/list" at bounding box center [338, 130] width 172 height 19
click at [391, 108] on div "Choose A Rule URL" at bounding box center [423, 108] width 571 height 12
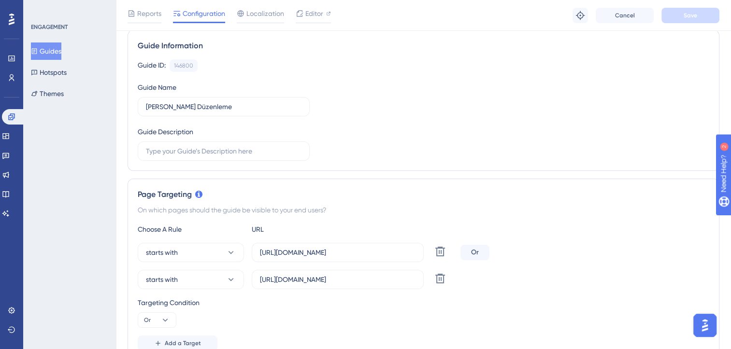
scroll to position [0, 0]
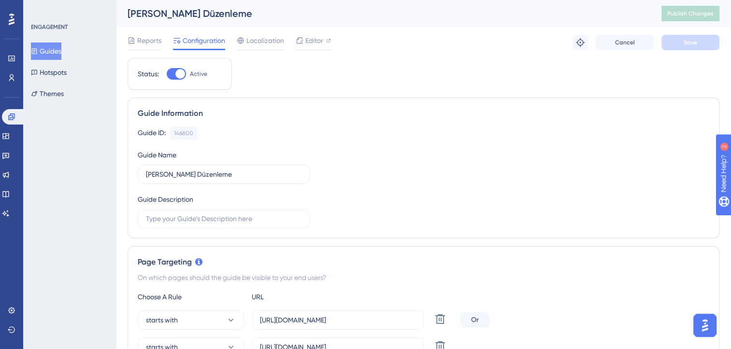
click at [61, 47] on button "Guides" at bounding box center [46, 51] width 30 height 17
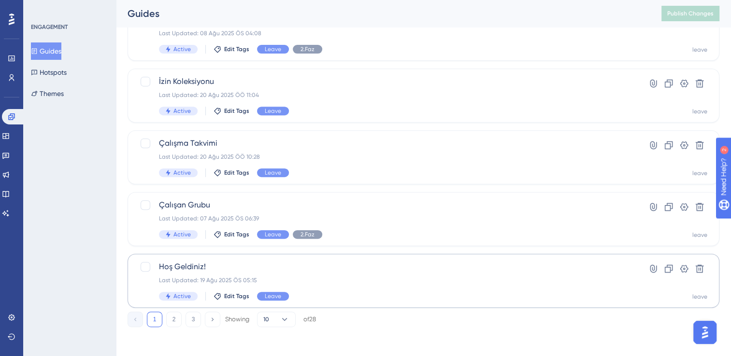
scroll to position [393, 0]
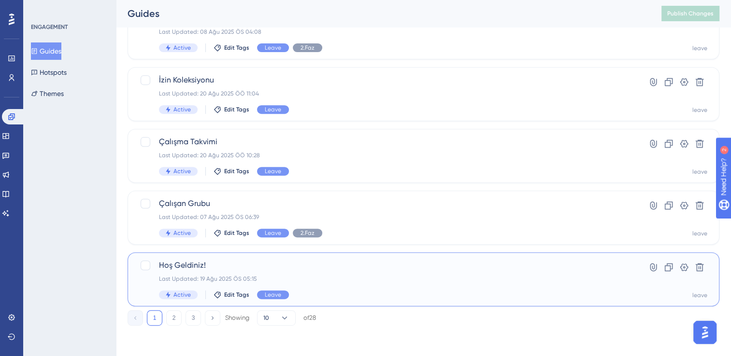
click at [299, 275] on div "Last Updated: 19 Ağu 2025 ÖS 05:15" at bounding box center [385, 279] width 452 height 8
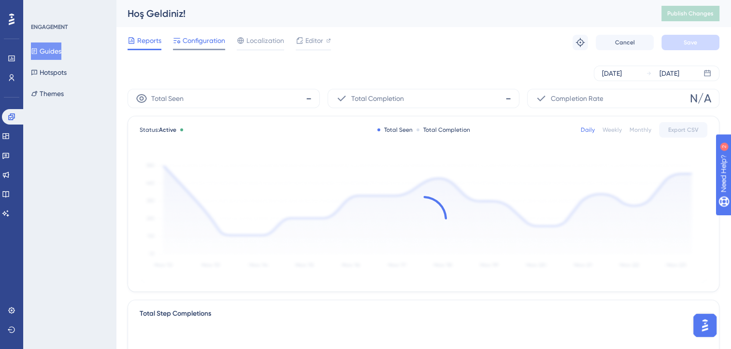
click at [204, 44] on span "Configuration" at bounding box center [204, 41] width 43 height 12
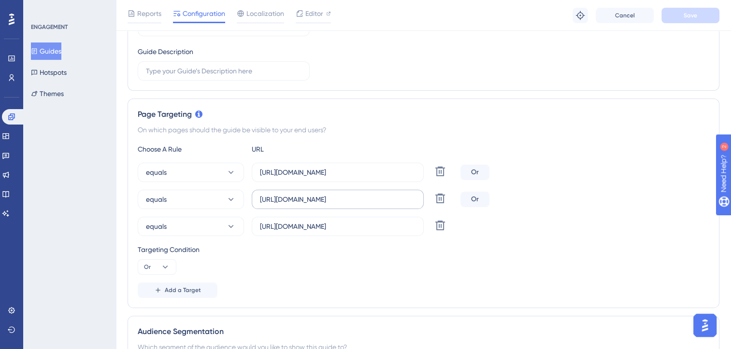
scroll to position [193, 0]
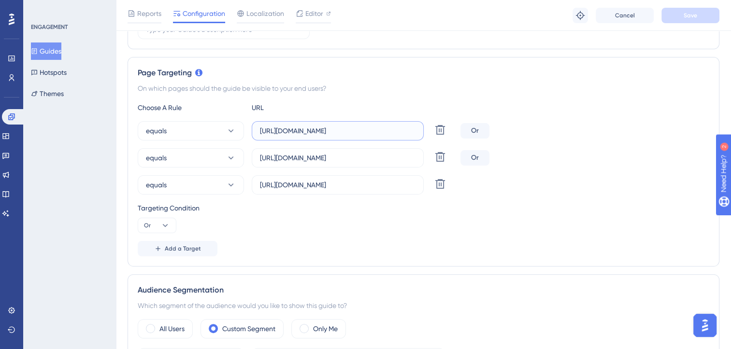
click at [354, 128] on input "https://leave-dev.peakup.org/company/all-records" at bounding box center [338, 131] width 156 height 11
click at [435, 130] on icon at bounding box center [440, 130] width 12 height 12
type input "https://leave.velocityapp.io/company/all-records"
type input "https://leave.peakup.org/company/all-records"
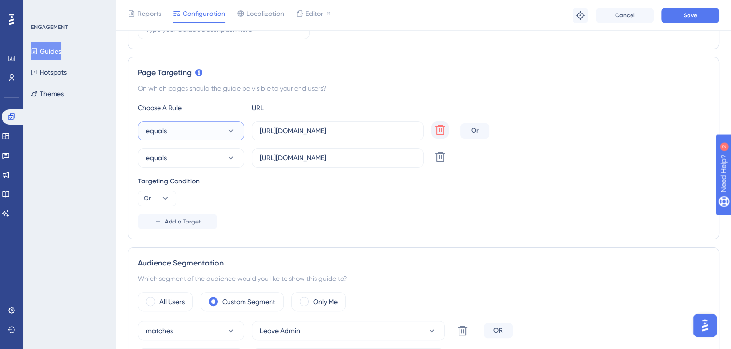
click at [207, 137] on button "equals" at bounding box center [191, 130] width 106 height 19
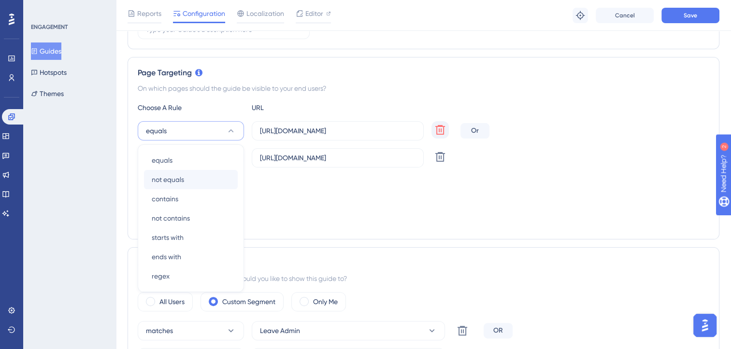
scroll to position [236, 0]
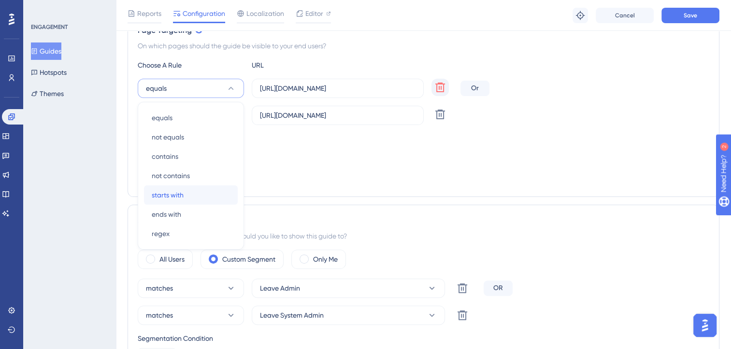
click at [189, 194] on div "starts with starts with" at bounding box center [191, 194] width 78 height 19
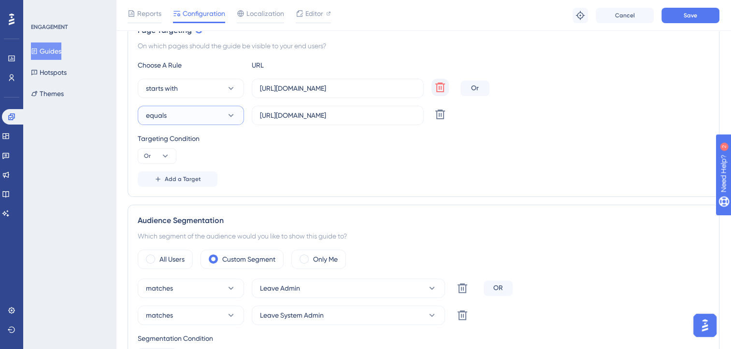
click at [201, 107] on button "equals" at bounding box center [191, 115] width 106 height 19
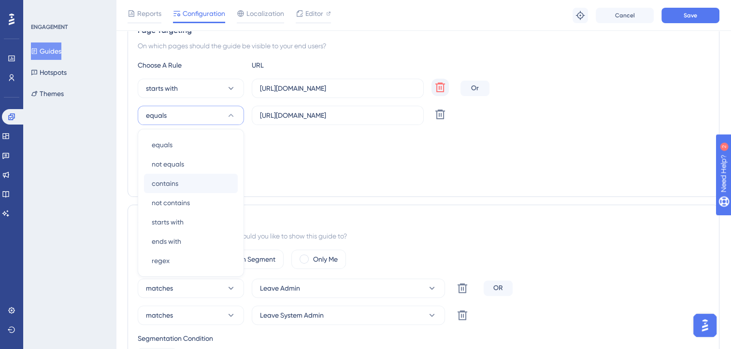
scroll to position [263, 0]
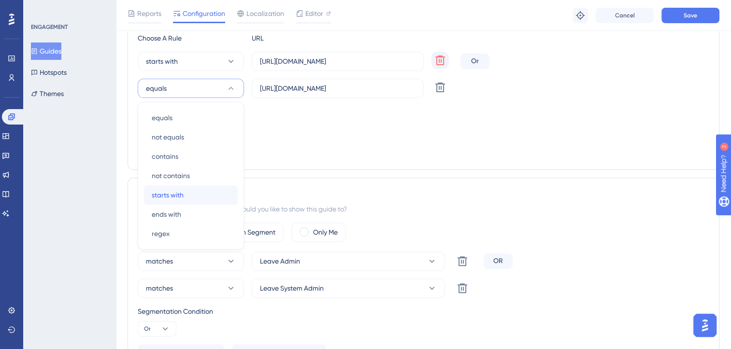
click at [193, 193] on div "starts with starts with" at bounding box center [191, 194] width 78 height 19
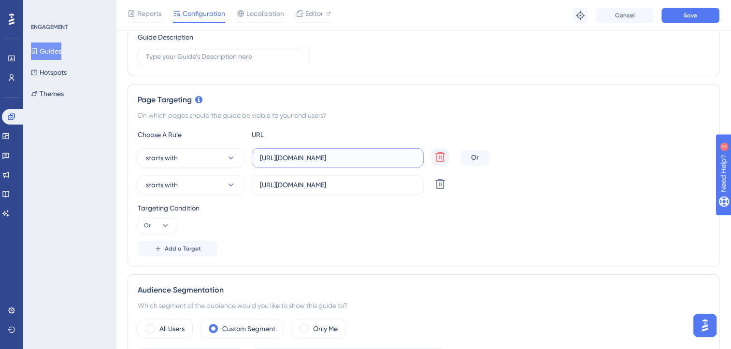
scroll to position [0, 0]
drag, startPoint x: 346, startPoint y: 154, endPoint x: 421, endPoint y: 152, distance: 74.9
click at [421, 152] on label "https://leave.velocityapp.io/company/all-records" at bounding box center [338, 157] width 172 height 19
type input "https://leave.velocityapp.io"
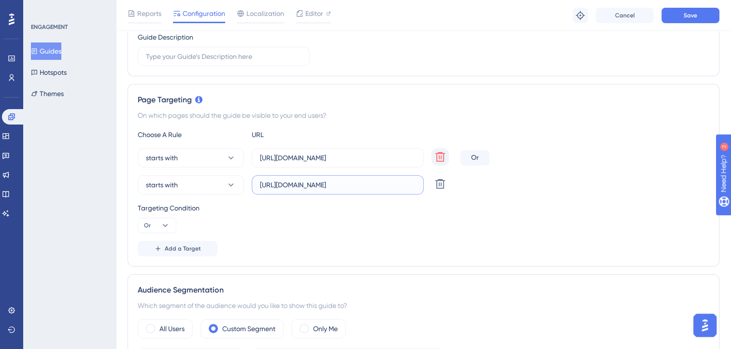
drag, startPoint x: 340, startPoint y: 183, endPoint x: 415, endPoint y: 183, distance: 75.8
click at [415, 183] on label "https://leave.peakup.org/company/all-records" at bounding box center [338, 184] width 172 height 19
type input "https://leave.peakup.org"
click at [682, 23] on div "Reports Configuration Localization Editor Troubleshoot Cancel Save" at bounding box center [423, 15] width 615 height 31
click at [684, 17] on span "Save" at bounding box center [690, 16] width 14 height 8
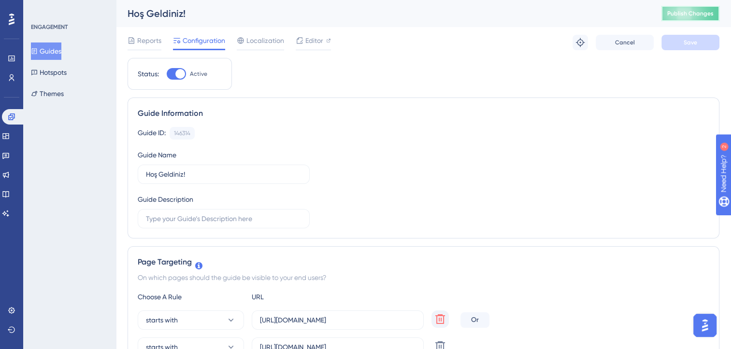
click at [688, 11] on span "Publish Changes" at bounding box center [690, 14] width 46 height 8
click at [14, 74] on icon at bounding box center [12, 78] width 8 height 8
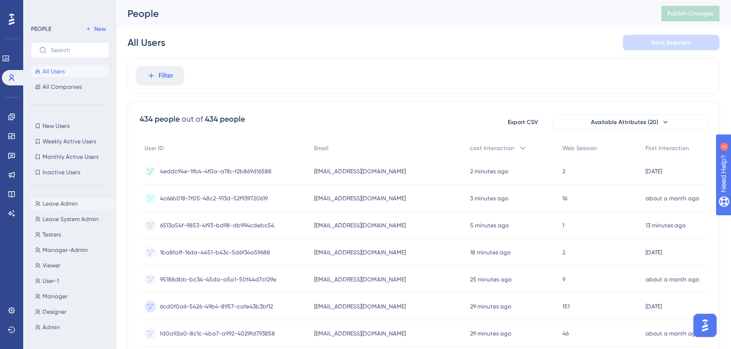
click at [57, 208] on button "Leave Admin Leave Admin" at bounding box center [73, 204] width 84 height 12
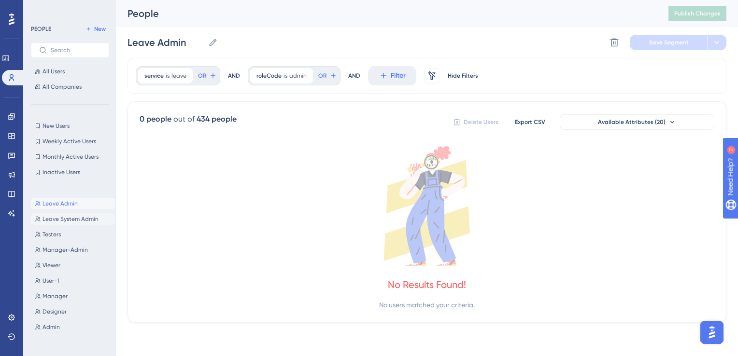
click at [68, 215] on button "Leave System Admin Leave System Admin" at bounding box center [73, 220] width 84 height 12
type input "Leave System Admin"
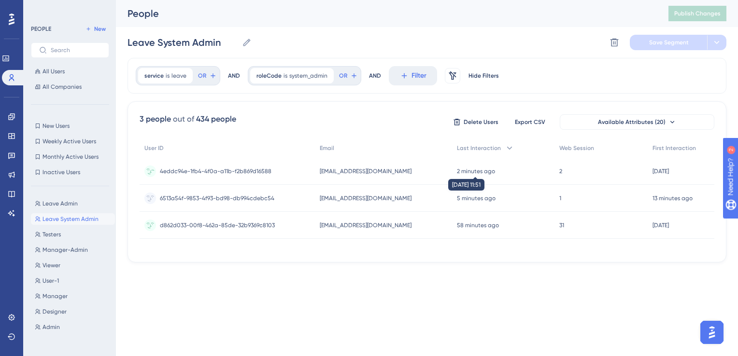
click at [464, 171] on time "2 minutes ago" at bounding box center [476, 171] width 38 height 7
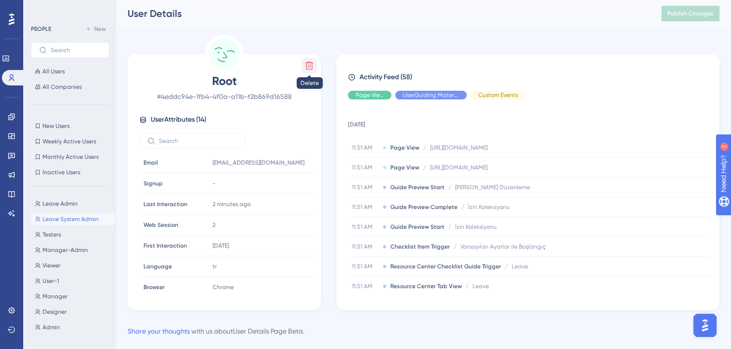
click at [311, 66] on icon at bounding box center [309, 66] width 10 height 10
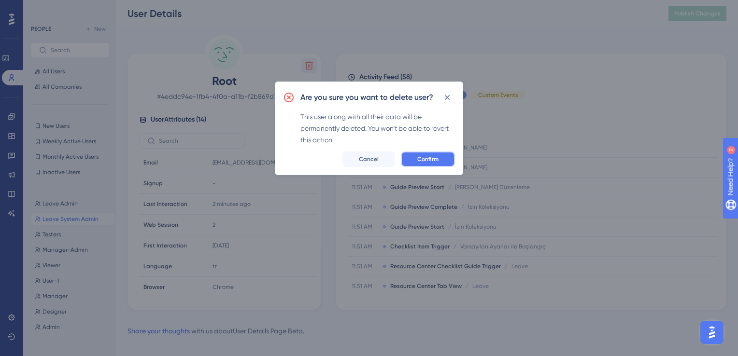
click at [442, 157] on button "Confirm" at bounding box center [428, 159] width 54 height 15
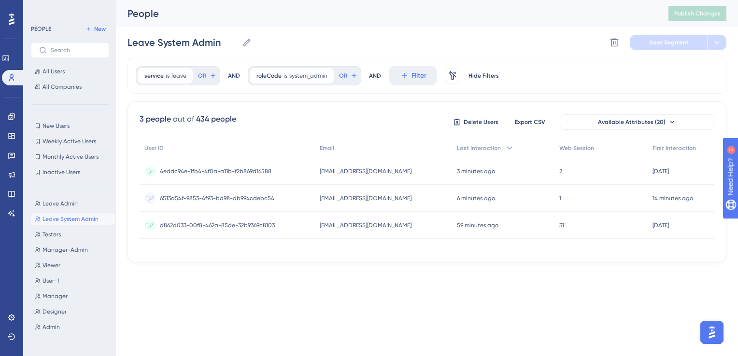
click at [516, 169] on div "3 minutes ago 20 Aug 2025, 11:51" at bounding box center [503, 171] width 102 height 27
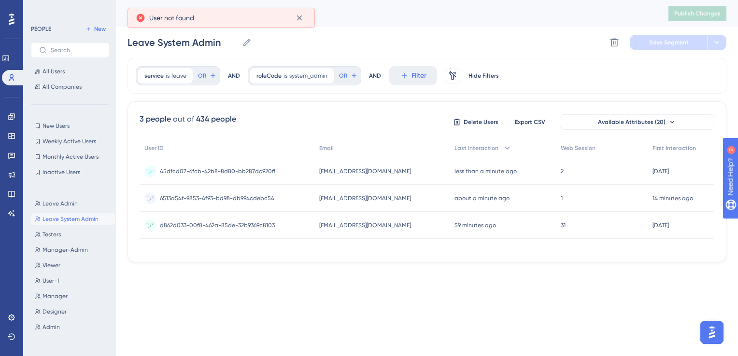
click at [299, 172] on div "45dfcd07-6fcb-42b8-8d80-bb287dc920ff 45dfcd07-6fcb-42b8-8d80-bb287dc920ff" at bounding box center [227, 171] width 175 height 27
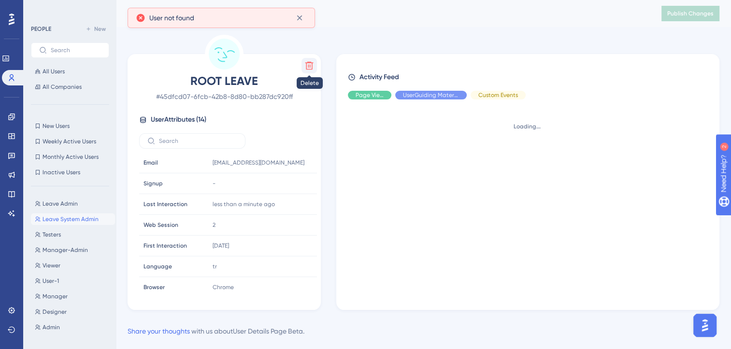
click at [304, 68] on icon at bounding box center [309, 66] width 10 height 10
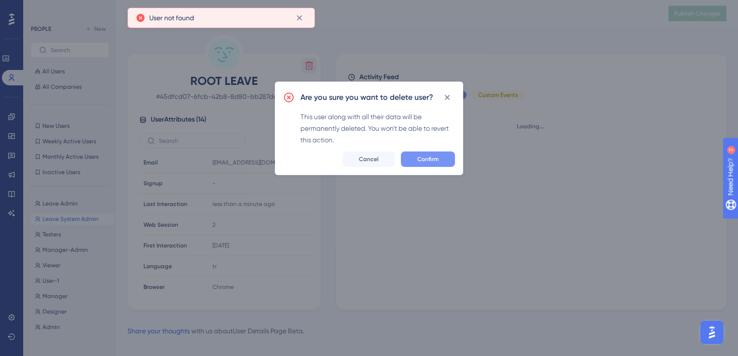
click at [433, 162] on span "Confirm" at bounding box center [427, 160] width 21 height 8
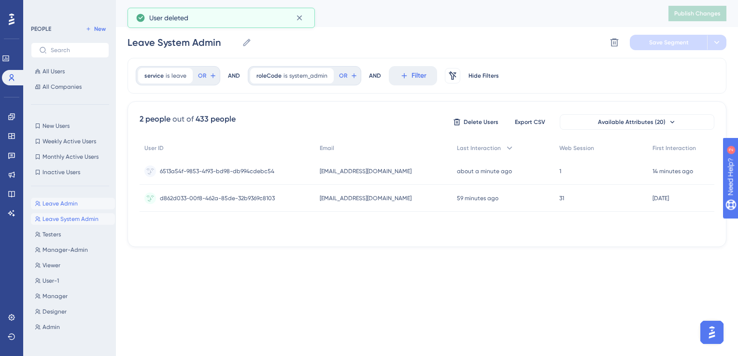
click at [62, 205] on span "Leave Admin" at bounding box center [60, 204] width 35 height 8
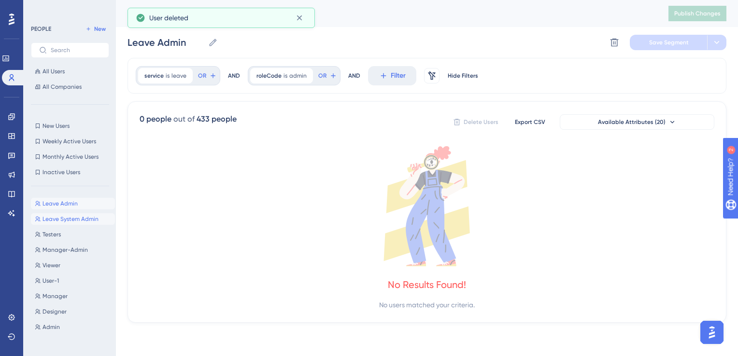
click at [68, 215] on span "Leave System Admin" at bounding box center [71, 219] width 56 height 8
type input "Leave System Admin"
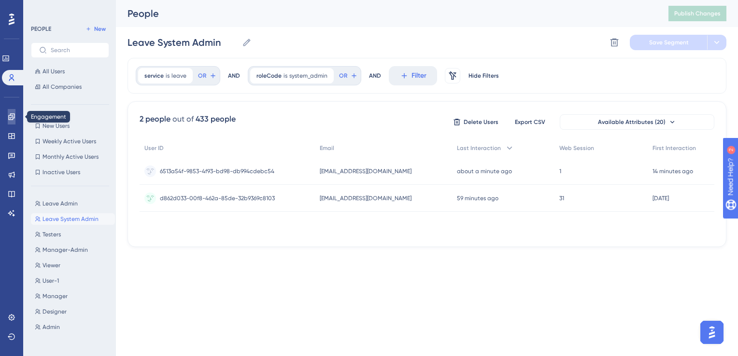
drag, startPoint x: 10, startPoint y: 113, endPoint x: 26, endPoint y: 111, distance: 16.0
click at [10, 113] on link at bounding box center [12, 116] width 8 height 15
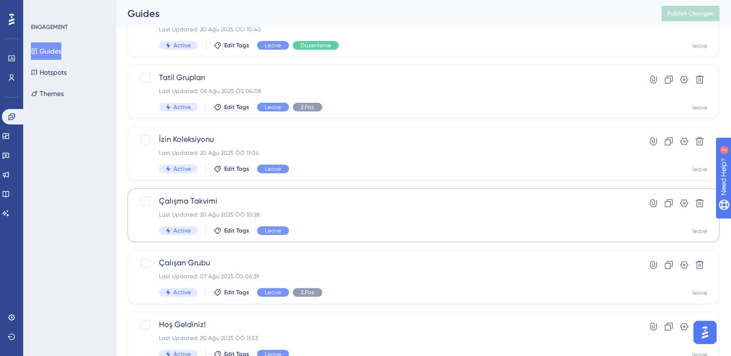
scroll to position [393, 0]
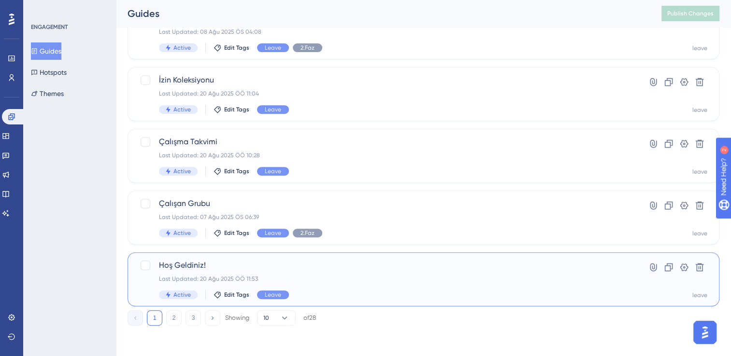
click at [295, 288] on div "Hoş Geldiniz! Last Updated: 20 Ağu 2025 ÖÖ 11:53 Active Edit Tags Leave" at bounding box center [385, 280] width 452 height 40
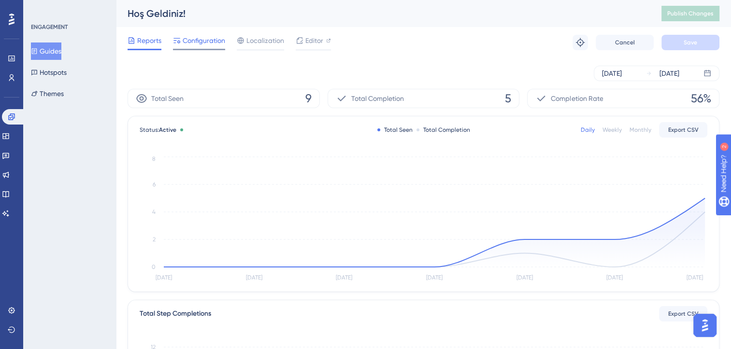
click at [215, 42] on span "Configuration" at bounding box center [204, 41] width 43 height 12
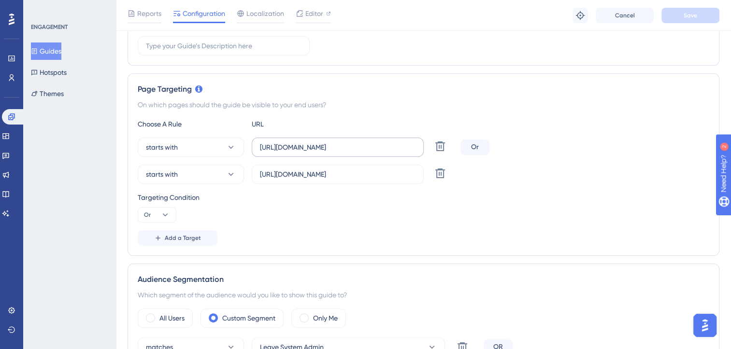
scroll to position [193, 0]
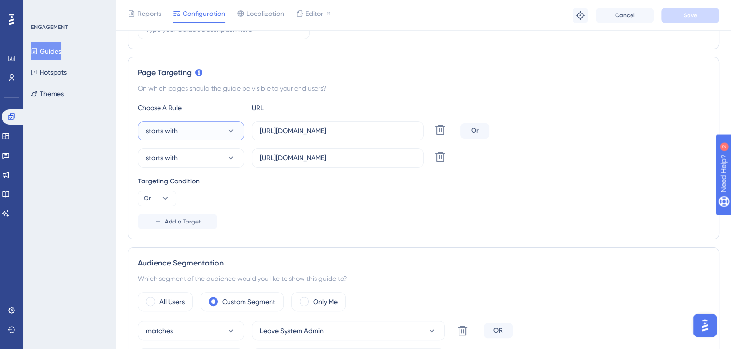
click at [220, 136] on button "starts with" at bounding box center [191, 130] width 106 height 19
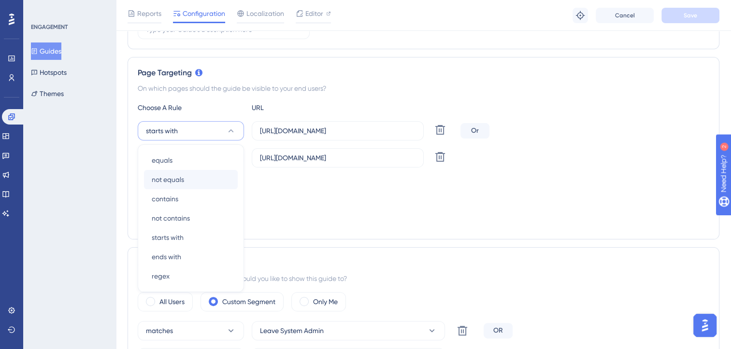
scroll to position [236, 0]
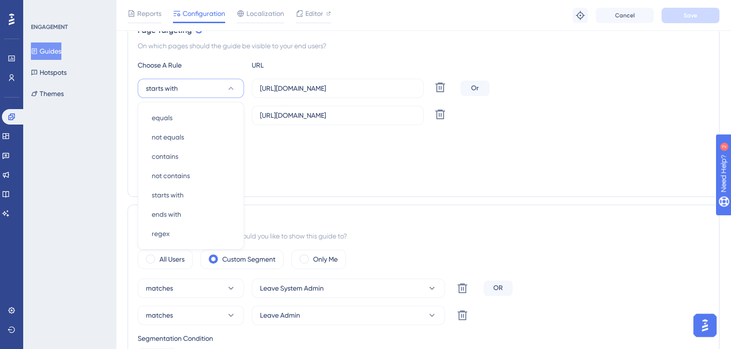
click at [217, 94] on button "starts with" at bounding box center [191, 88] width 106 height 19
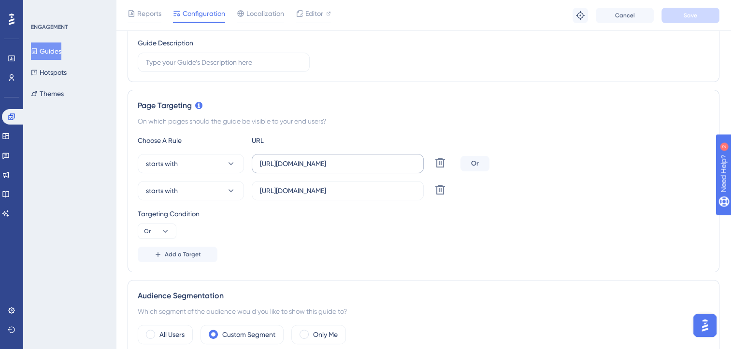
scroll to position [139, 0]
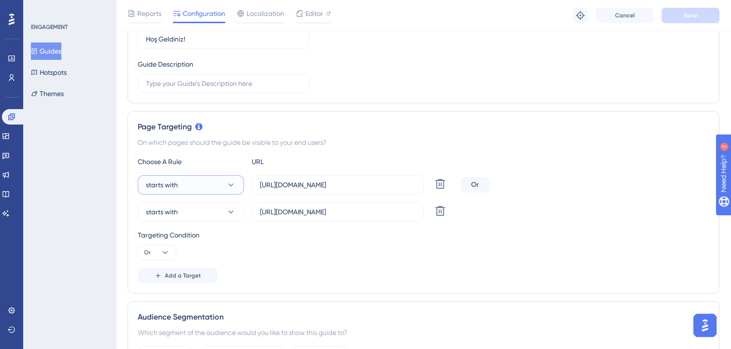
click at [230, 189] on button "starts with" at bounding box center [191, 184] width 106 height 19
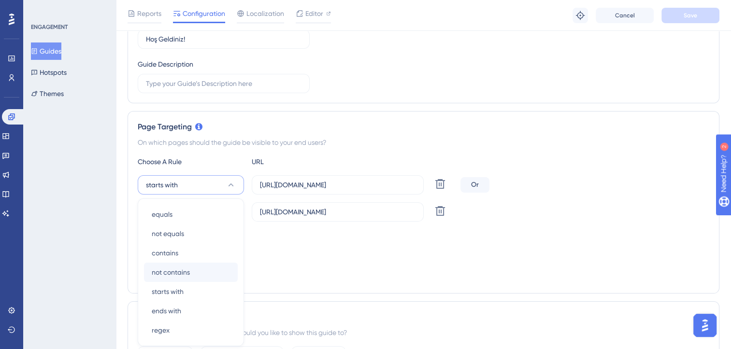
scroll to position [236, 0]
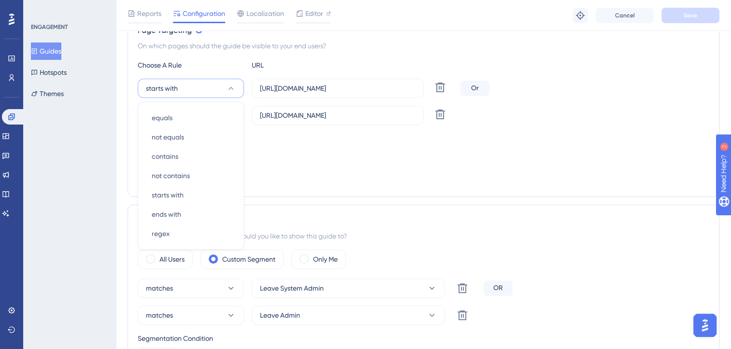
click at [309, 157] on div "Targeting Condition Or" at bounding box center [423, 148] width 571 height 31
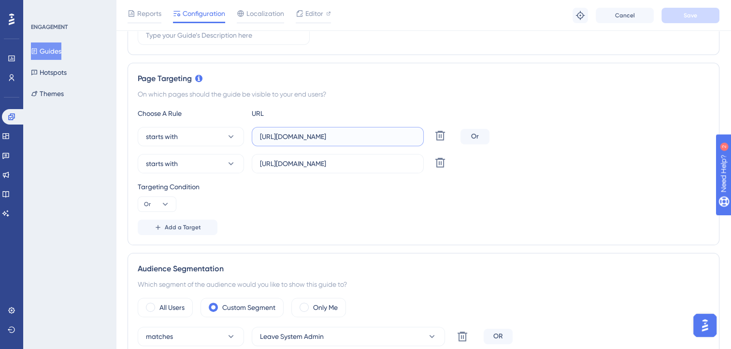
click at [356, 138] on input "https://leave.velocityapp.io" at bounding box center [338, 136] width 156 height 11
click at [358, 134] on input "https://leave.velocityapp.io" at bounding box center [338, 136] width 156 height 11
paste input "peakup.org/company/all-records"
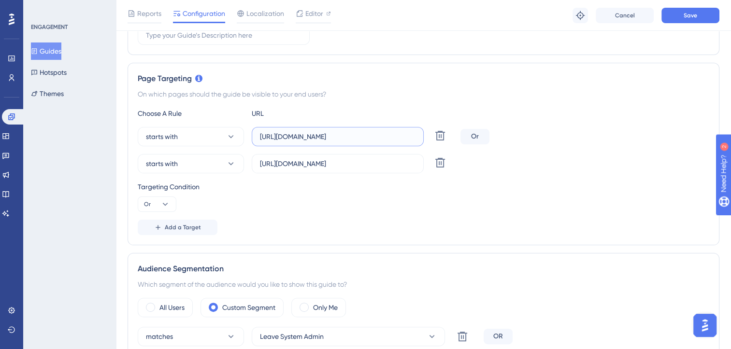
drag, startPoint x: 338, startPoint y: 135, endPoint x: 411, endPoint y: 133, distance: 72.5
click at [411, 133] on input "https://leave.peakup.org/company/all-records" at bounding box center [338, 136] width 156 height 11
type input "https://leave.peakup.org/company/all-records"
click at [355, 159] on input "https://leave.peakup.org" at bounding box center [338, 163] width 156 height 11
paste input "/company/all-records"
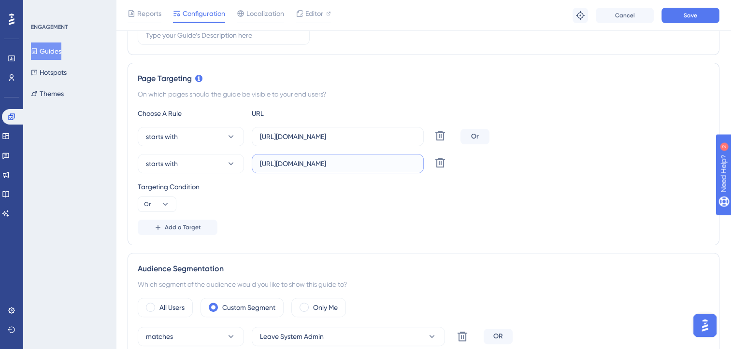
type input "https://leave.peakup.org"
type input "https://leave.velocityapp.io"
click at [358, 159] on input "https://leave.peakup.org" at bounding box center [338, 163] width 156 height 11
click at [353, 162] on input "https://leave.peakup.org" at bounding box center [338, 163] width 156 height 11
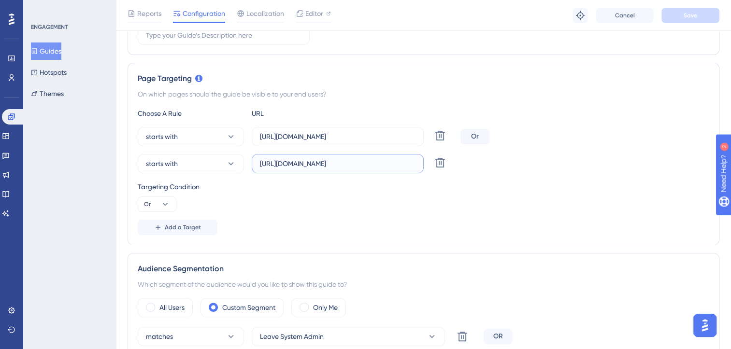
click at [353, 162] on input "https://leave.peakup.org" at bounding box center [338, 163] width 156 height 11
paste input "/company/all-records"
click at [358, 163] on input "https://leave.peakup.org" at bounding box center [338, 163] width 156 height 11
click at [348, 162] on input "https://leave.peakup.org" at bounding box center [338, 163] width 156 height 11
paste input "/company/all-records"
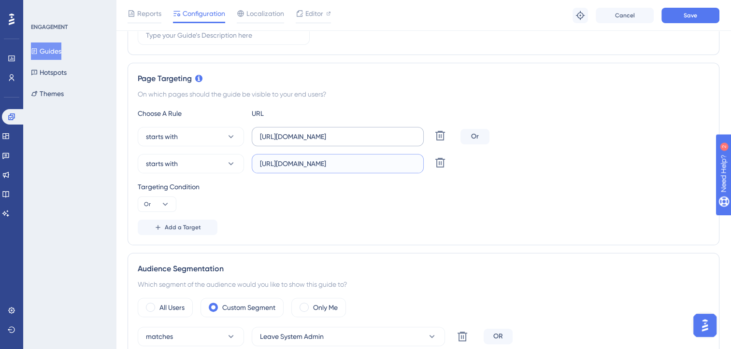
type input "https://leave.peakup.org/company/all-records"
click at [358, 141] on label "https://leave.velocityapp.io" at bounding box center [338, 136] width 172 height 19
click at [358, 141] on input "https://leave.velocityapp.io" at bounding box center [338, 136] width 156 height 11
click at [360, 137] on input "https://leave.velocityapp.io" at bounding box center [338, 136] width 156 height 11
click at [356, 134] on input "https://leave.velocityapp.io" at bounding box center [338, 136] width 156 height 11
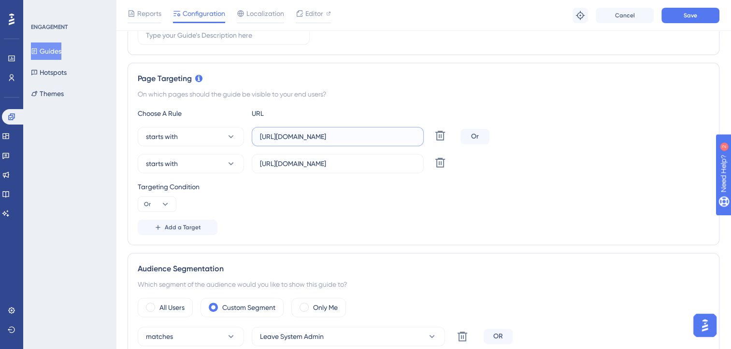
paste input "/company/all-records"
type input "https://leave.velocityapp.io/company/all-records"
click at [693, 13] on span "Save" at bounding box center [690, 16] width 14 height 8
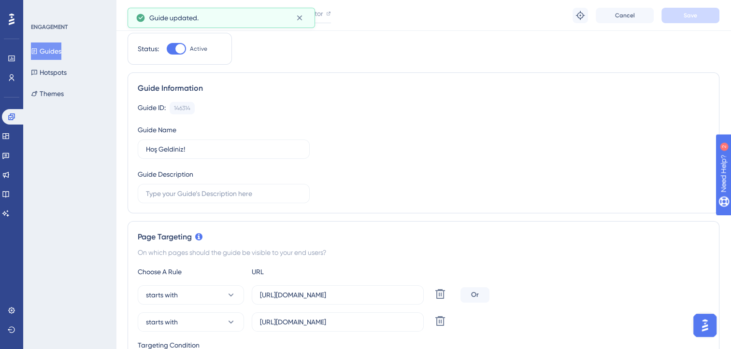
scroll to position [0, 0]
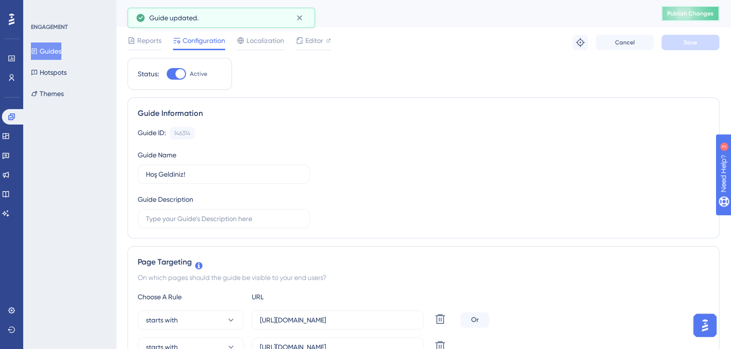
click at [680, 10] on span "Publish Changes" at bounding box center [690, 14] width 46 height 8
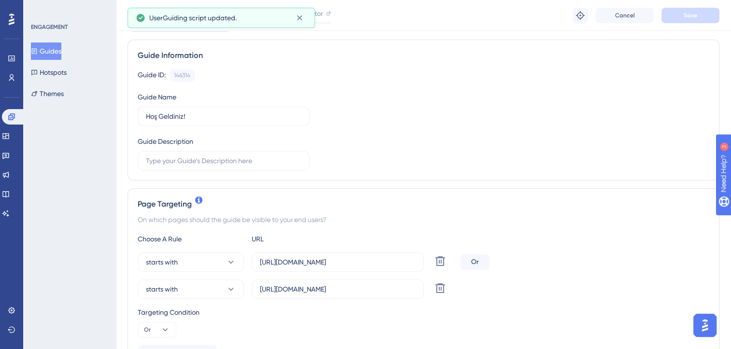
scroll to position [145, 0]
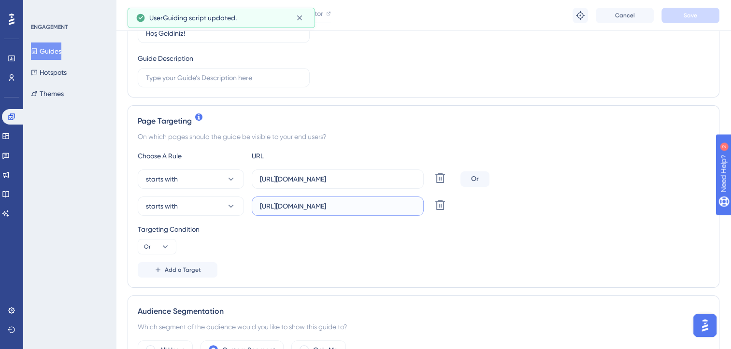
click at [346, 206] on input "https://leave.peakup.org/company/all-records" at bounding box center [338, 206] width 156 height 11
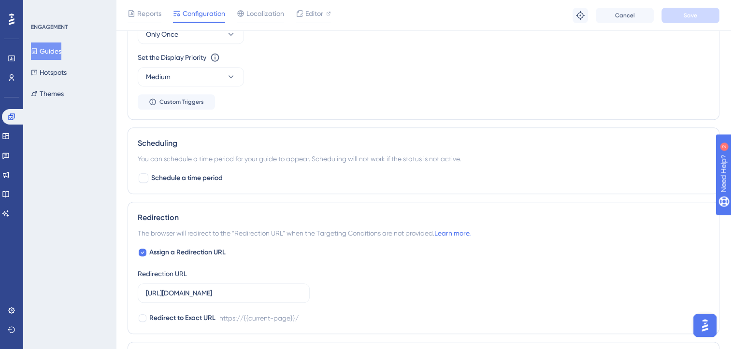
scroll to position [773, 0]
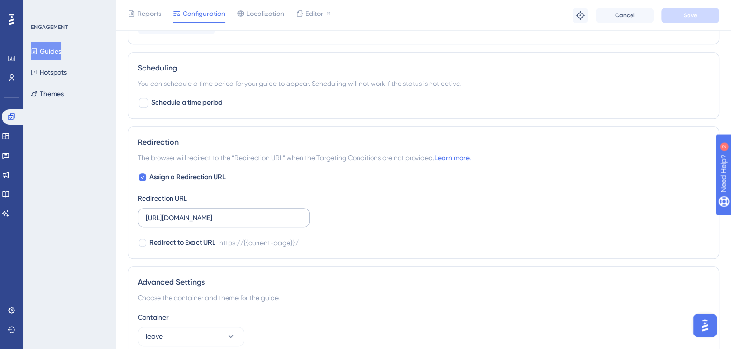
click at [236, 221] on label "https://leave.velocityapp.io/" at bounding box center [224, 217] width 172 height 19
click at [236, 221] on input "https://leave.velocityapp.io/" at bounding box center [224, 218] width 156 height 11
click at [236, 221] on label "https://leave.velocityapp.io/" at bounding box center [224, 217] width 172 height 19
click at [236, 221] on input "https://leave.velocityapp.io/" at bounding box center [224, 218] width 156 height 11
click at [236, 221] on label "https://leave.velocityapp.io/" at bounding box center [224, 217] width 172 height 19
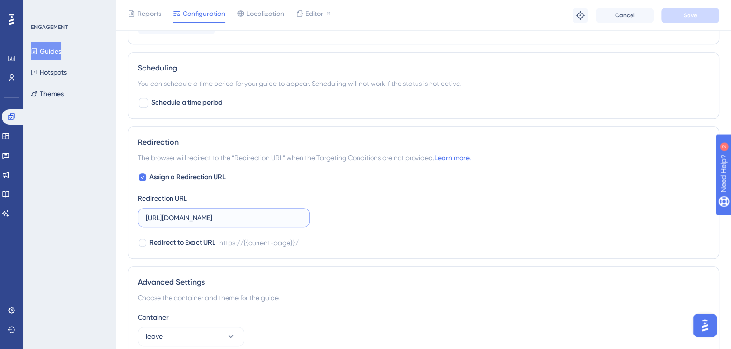
click at [236, 221] on input "https://leave.velocityapp.io/" at bounding box center [224, 218] width 156 height 11
paste input "peakup.org/company/all-records"
type input "https://leave.peakup.org/company/all-records"
click at [680, 14] on button "Save" at bounding box center [690, 15] width 58 height 15
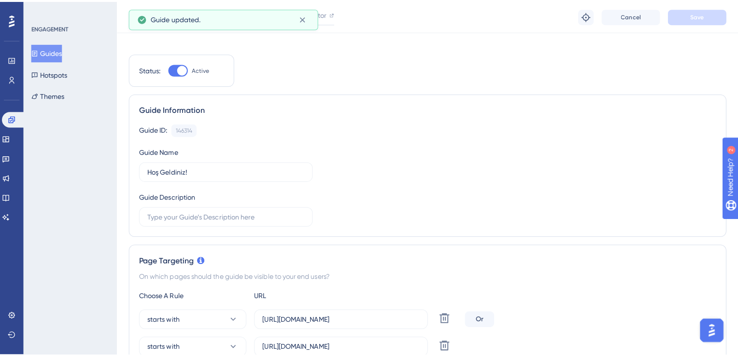
scroll to position [0, 0]
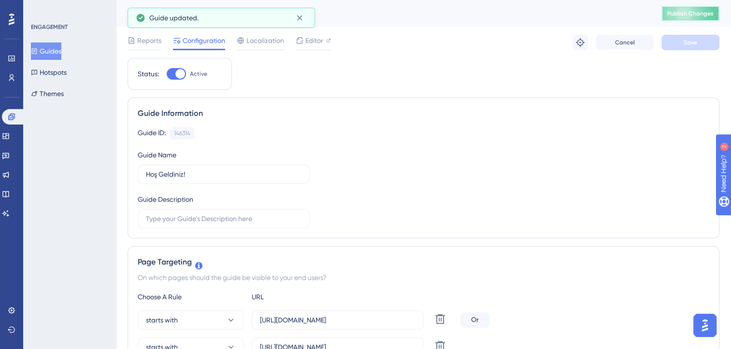
click at [680, 15] on span "Publish Changes" at bounding box center [690, 14] width 46 height 8
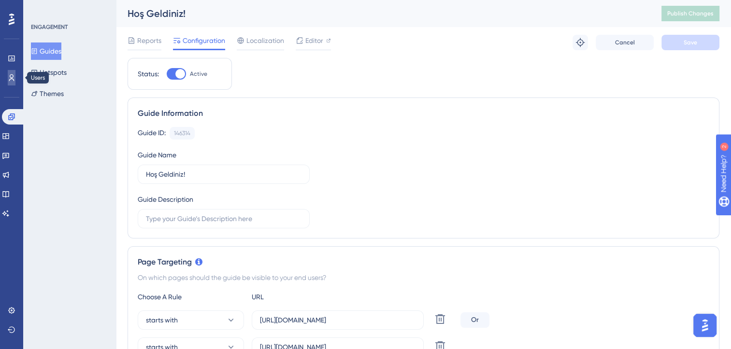
click at [14, 77] on icon at bounding box center [12, 78] width 8 height 8
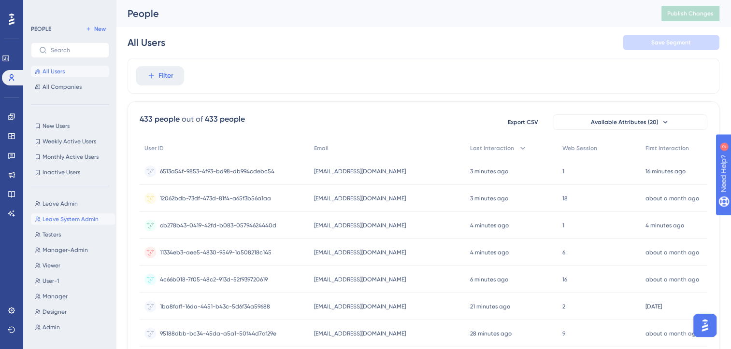
click at [63, 217] on span "Leave System Admin" at bounding box center [71, 219] width 56 height 8
click at [54, 204] on span "Leave Admin" at bounding box center [60, 204] width 35 height 8
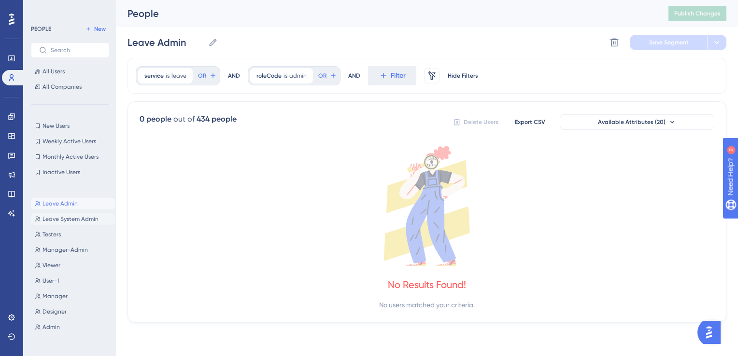
click at [56, 216] on span "Leave System Admin" at bounding box center [71, 219] width 56 height 8
type input "Leave System Admin"
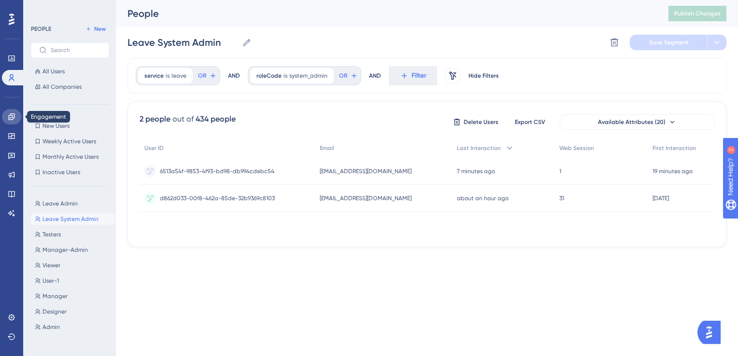
click at [10, 115] on icon at bounding box center [11, 117] width 6 height 6
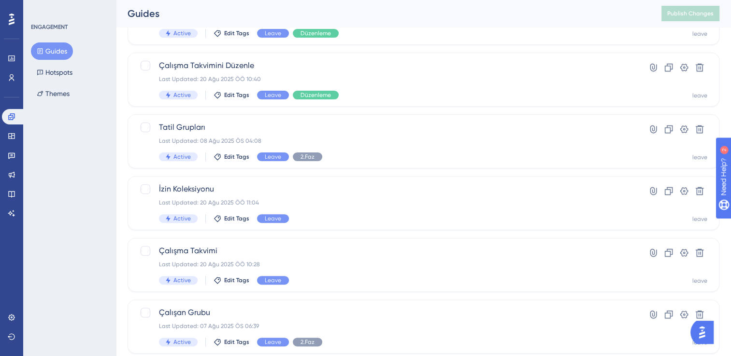
scroll to position [338, 0]
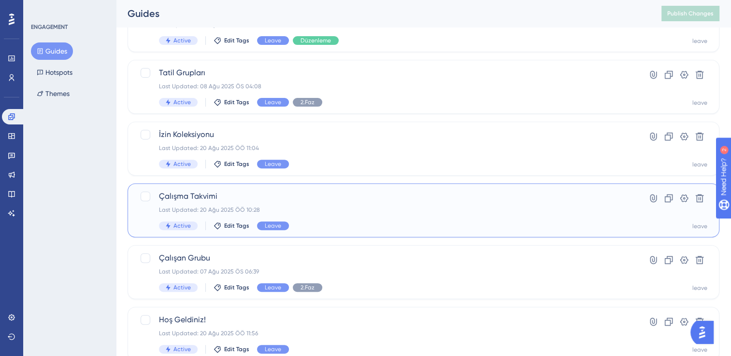
click at [365, 212] on div "Last Updated: 20 Ağu 2025 ÖÖ 10:28" at bounding box center [385, 210] width 452 height 8
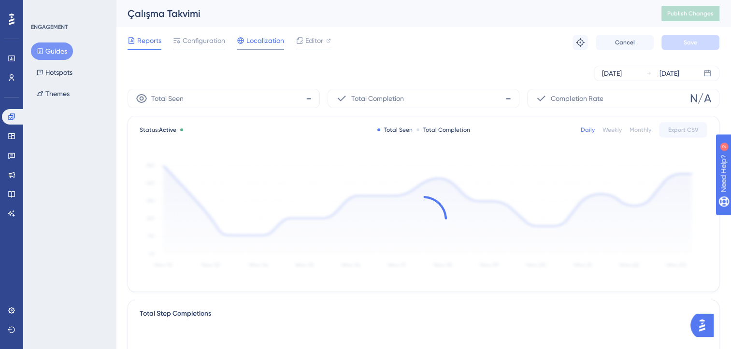
click at [253, 37] on span "Localization" at bounding box center [265, 41] width 38 height 12
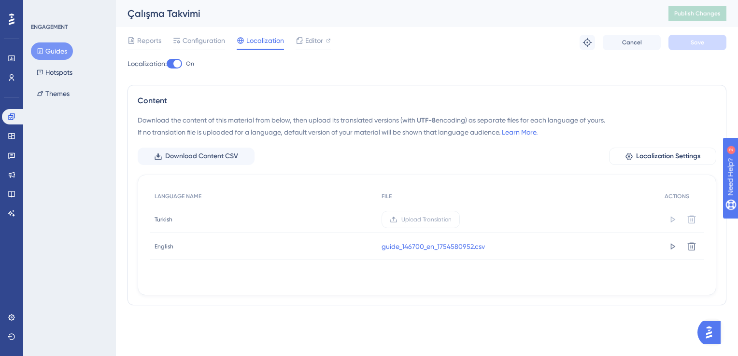
click at [178, 63] on div at bounding box center [177, 64] width 8 height 8
click at [167, 64] on input "On" at bounding box center [166, 64] width 0 height 0
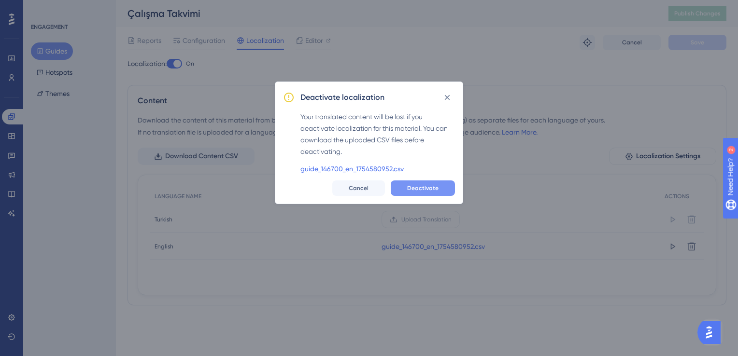
click at [417, 188] on span "Deactivate" at bounding box center [422, 189] width 31 height 8
checkbox input "false"
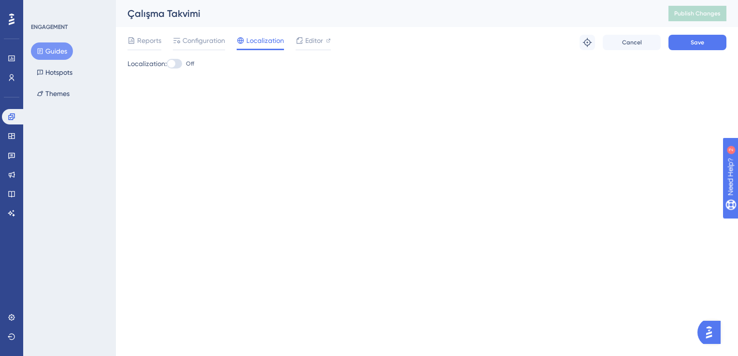
click at [307, 65] on div "Localization: Off" at bounding box center [427, 64] width 599 height 12
click at [693, 43] on span "Save" at bounding box center [698, 43] width 14 height 8
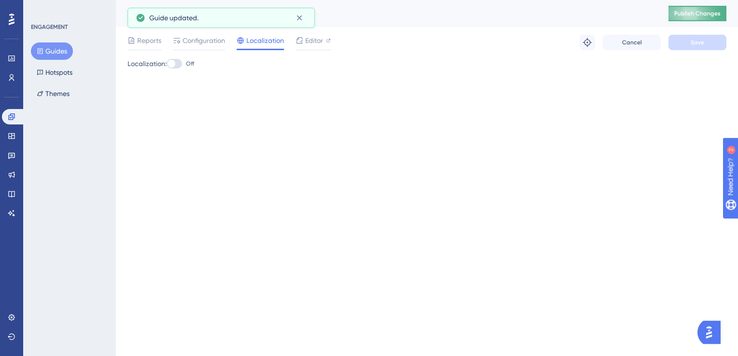
click at [698, 14] on span "Publish Changes" at bounding box center [697, 14] width 46 height 8
click at [299, 39] on icon at bounding box center [300, 41] width 8 height 8
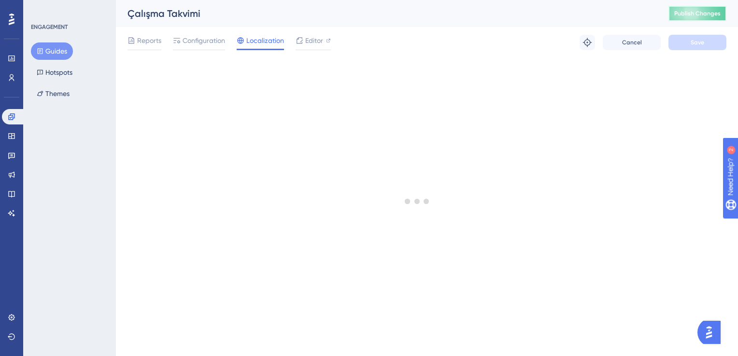
click at [688, 14] on span "Publish Changes" at bounding box center [697, 14] width 46 height 8
